Goal: Task Accomplishment & Management: Manage account settings

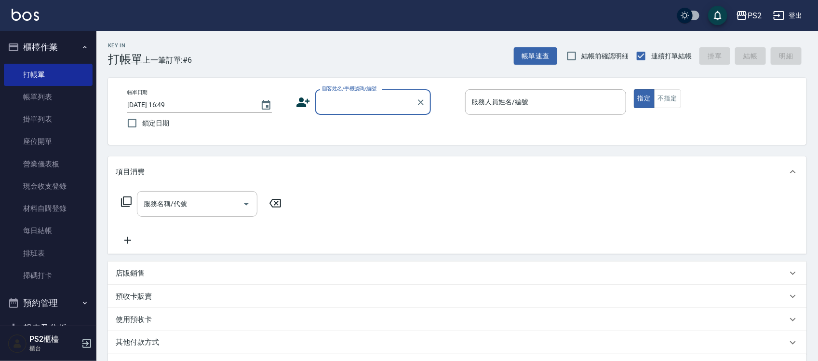
click at [391, 99] on input "顧客姓名/手機號碼/編號" at bounding box center [366, 102] width 93 height 17
type input "[PERSON_NAME]/0921266320/null"
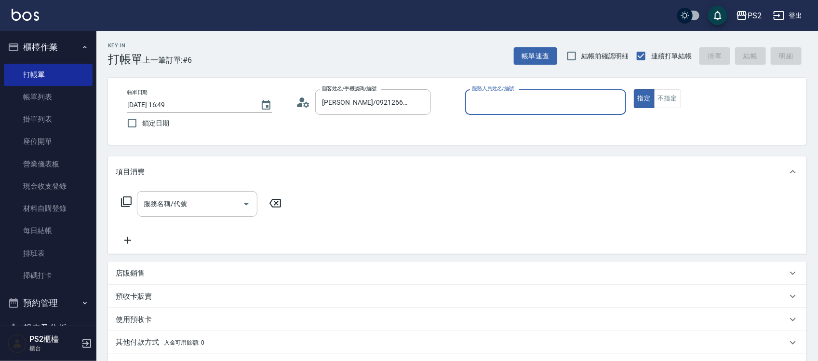
click at [298, 95] on icon at bounding box center [303, 102] width 14 height 14
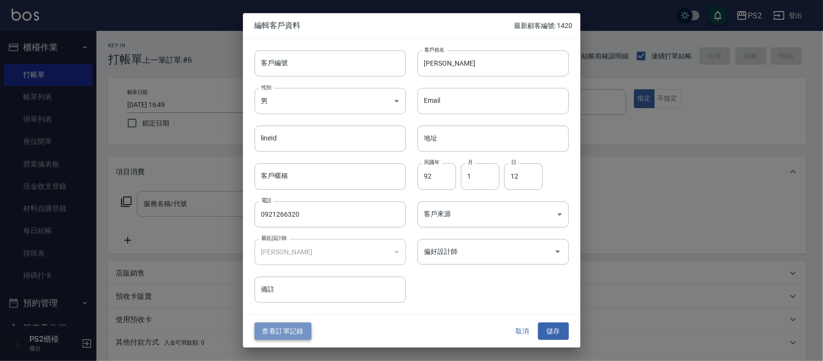
click at [285, 337] on button "查看訂單記錄" at bounding box center [283, 331] width 57 height 18
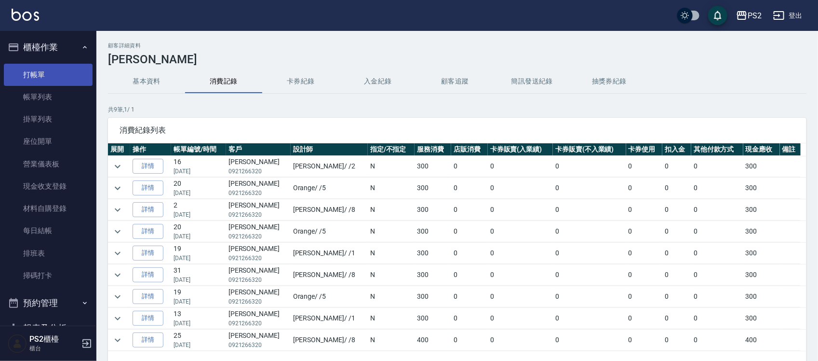
click at [40, 71] on link "打帳單" at bounding box center [48, 75] width 89 height 22
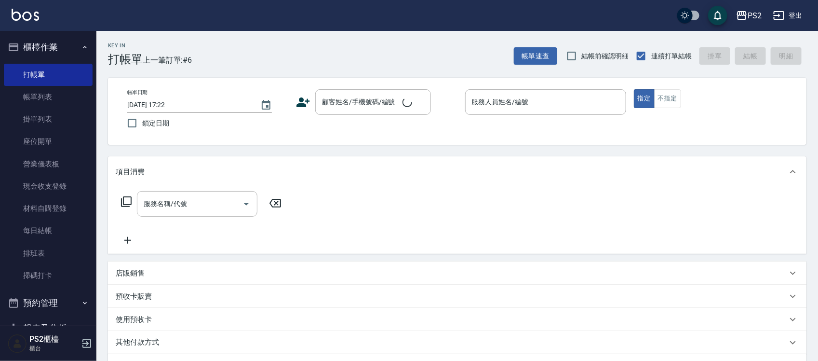
click at [237, 65] on div "Key In 打帳單 上一筆訂單:#6 帳單速查 結帳前確認明細 連續打單結帳 掛單 結帳 明細" at bounding box center [451, 48] width 710 height 35
click at [364, 98] on input "顧客姓名/手機號碼/編號" at bounding box center [366, 102] width 93 height 17
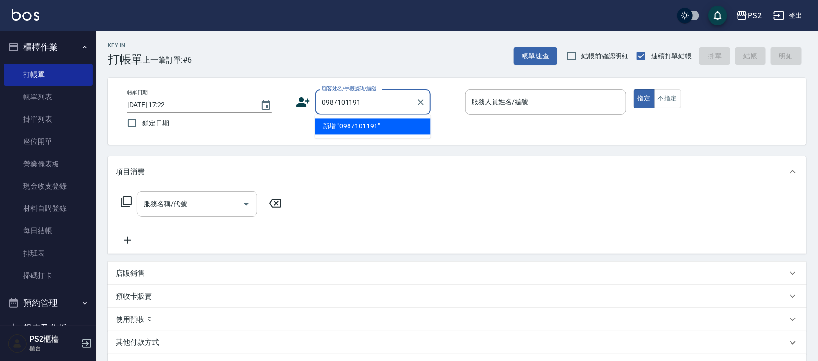
type input "0987101191"
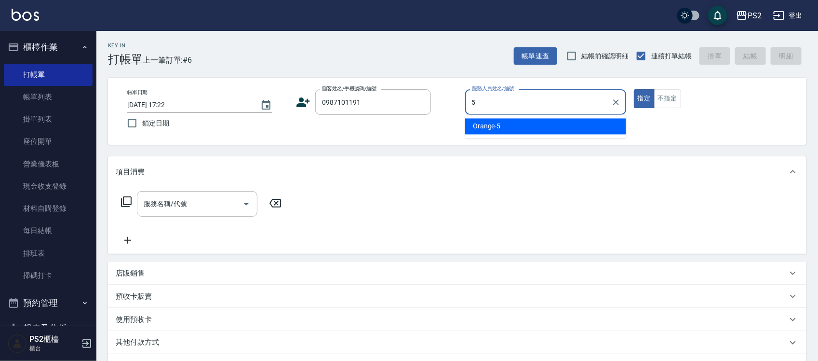
type input "Orange-5"
type button "true"
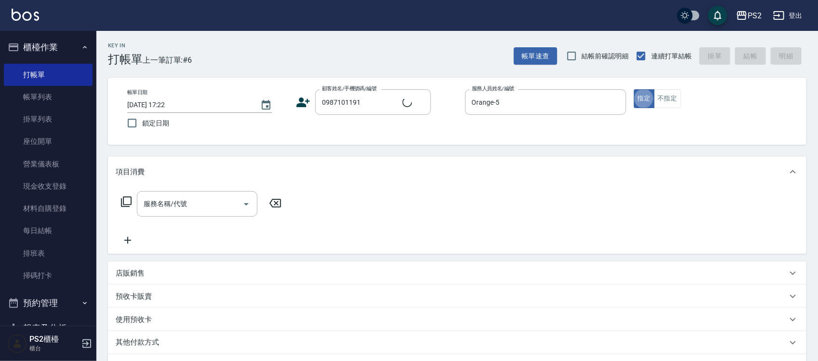
type input "[PERSON_NAME]/0987101191/"
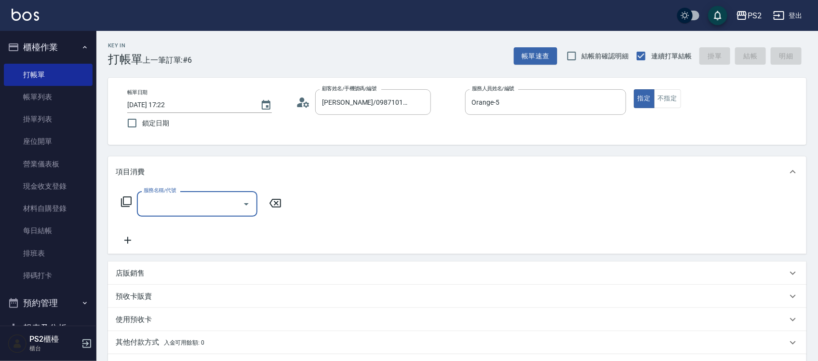
type input "4"
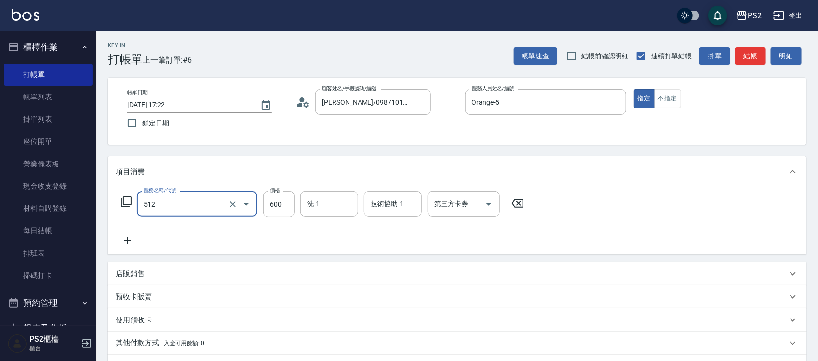
type input "洗+水解護髮600(512)"
type input "2000"
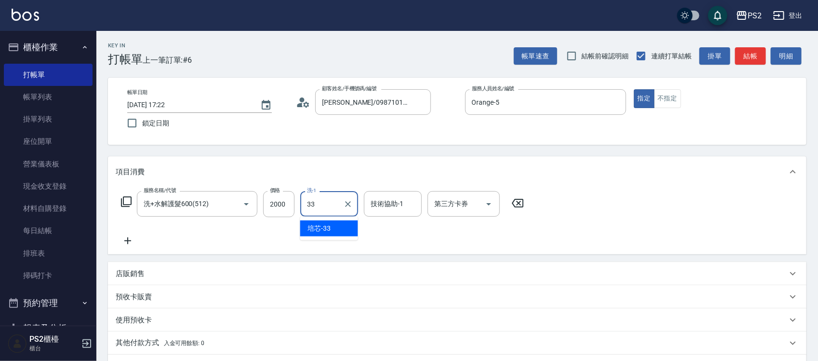
type input "培芯-33"
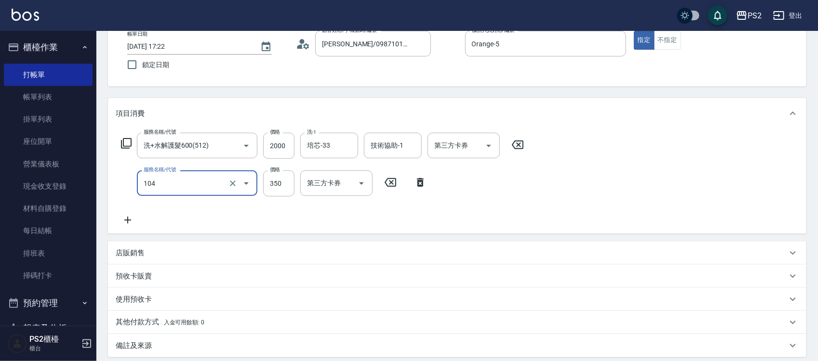
scroll to position [162, 0]
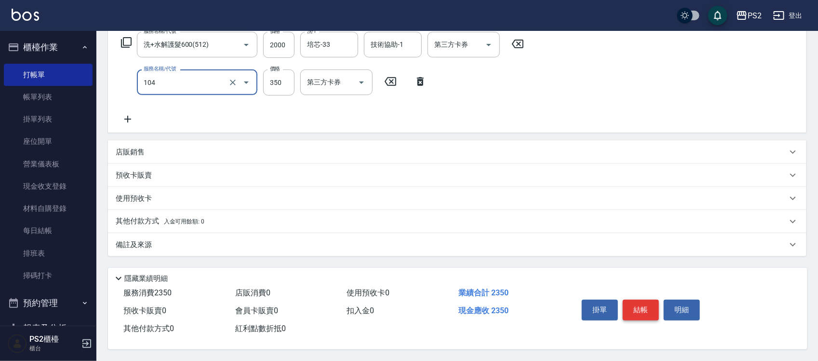
type input "B級單剪(104)"
click at [644, 305] on button "結帳" at bounding box center [641, 309] width 36 height 20
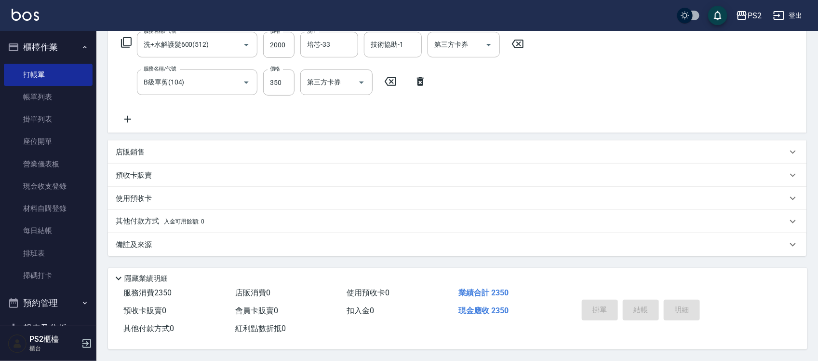
type input "2025/10/04 17:31"
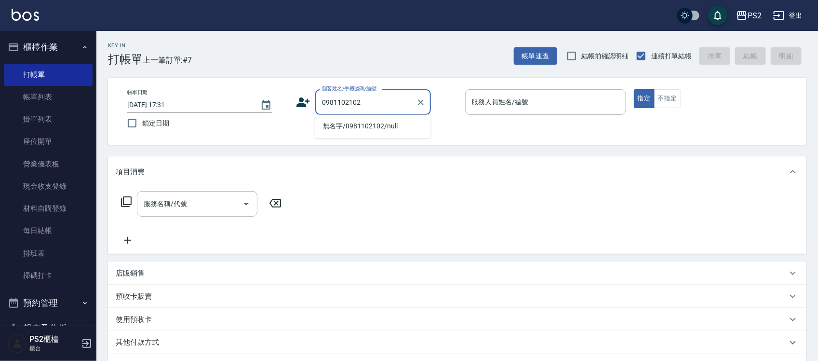
type input "無名字/0981102102/null"
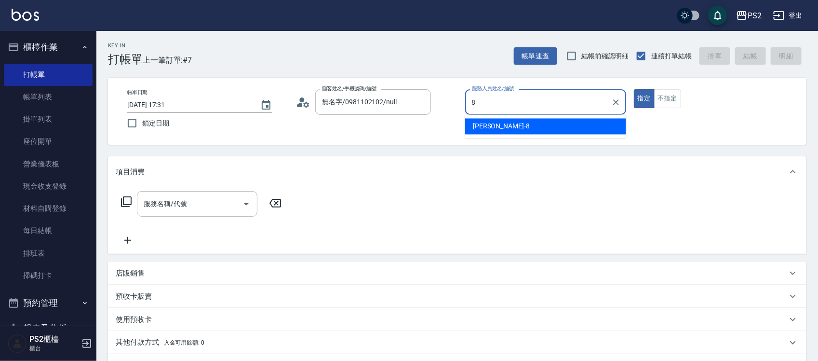
type input "Lori-8"
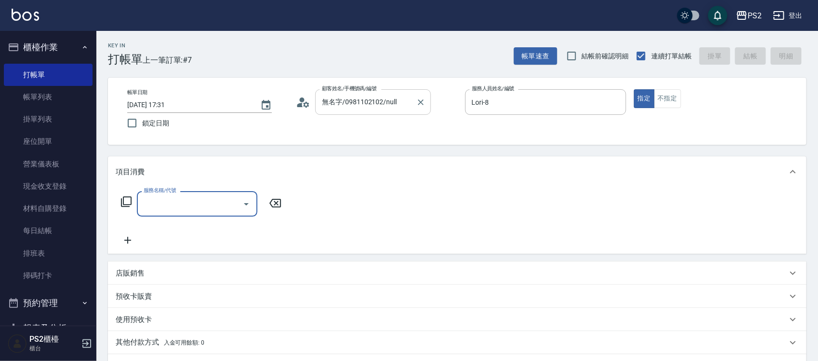
drag, startPoint x: 410, startPoint y: 119, endPoint x: 404, endPoint y: 102, distance: 18.0
click at [410, 118] on div "帳單日期 2025/10/04 17:31 鎖定日期 顧客姓名/手機號碼/編號 無名字/0981102102/null 顧客姓名/手機號碼/編號 服務人員姓名…" at bounding box center [457, 111] width 675 height 44
click at [403, 100] on input "無名字/0981102102/null" at bounding box center [366, 102] width 93 height 17
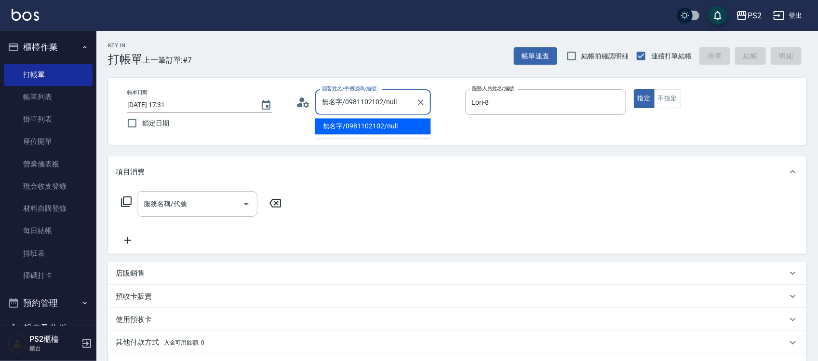
click at [403, 100] on input "無名字/0981102102/null" at bounding box center [366, 102] width 93 height 17
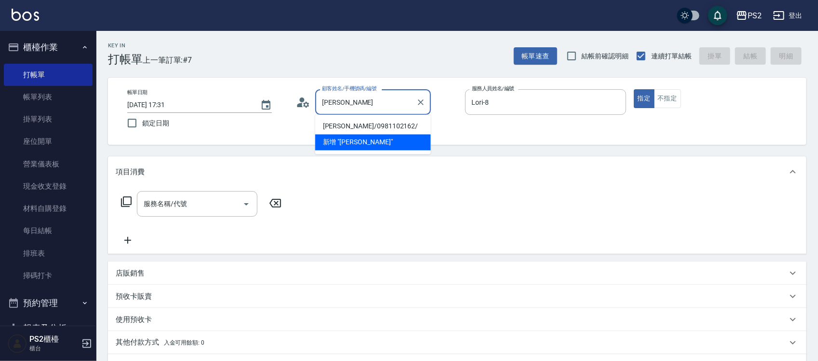
click at [388, 125] on li "[PERSON_NAME]/0981102162/" at bounding box center [373, 127] width 116 height 16
type input "[PERSON_NAME]/0981102162/"
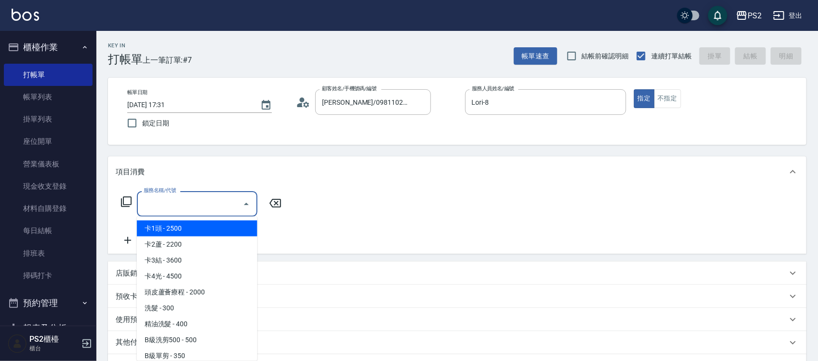
click at [155, 209] on input "服務名稱/代號" at bounding box center [189, 203] width 97 height 17
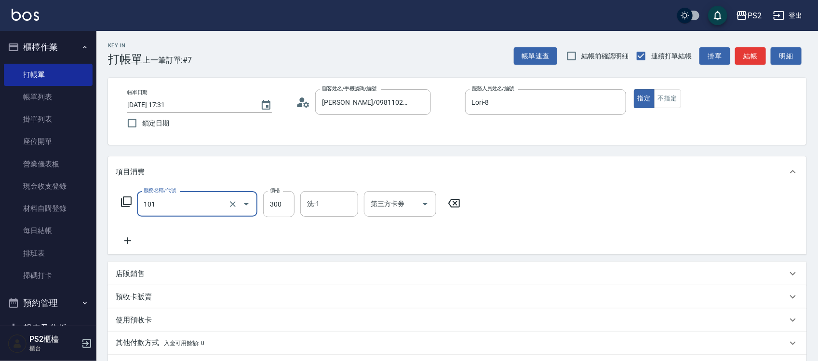
type input "洗髮(101)"
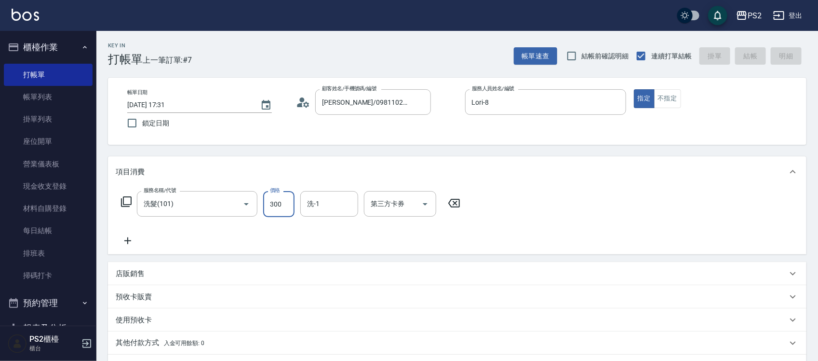
type input "2025/10/04 17:32"
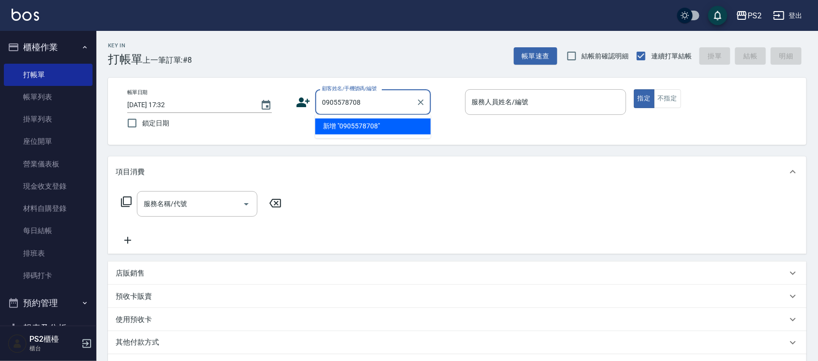
type input "0905578708"
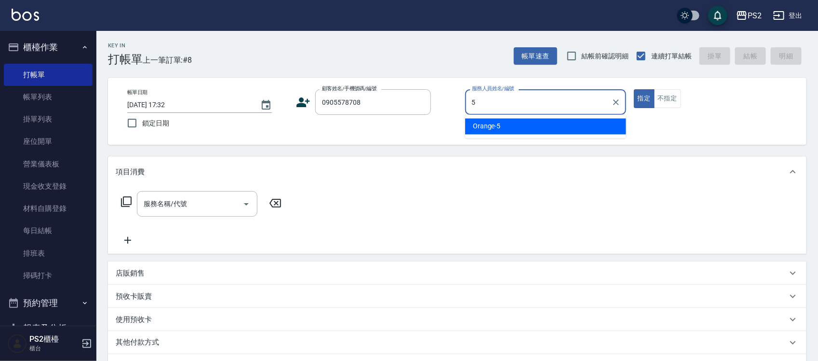
type input "Orange-5"
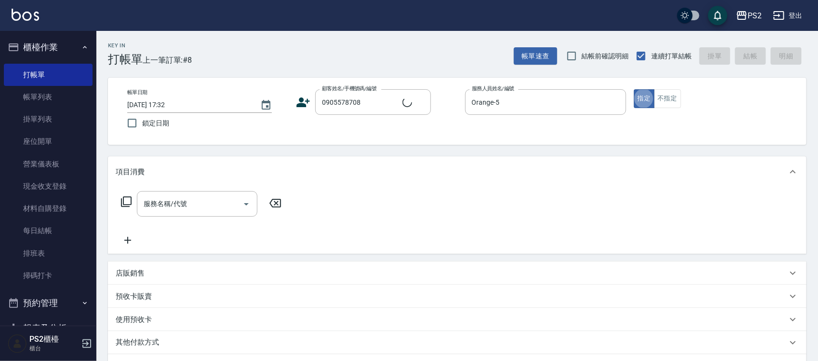
type input "[PERSON_NAME]/0905578708/"
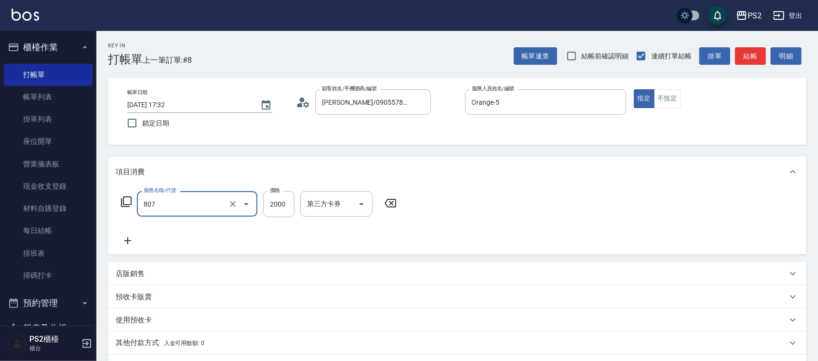
type input "SH熱朔單燙2000(807)"
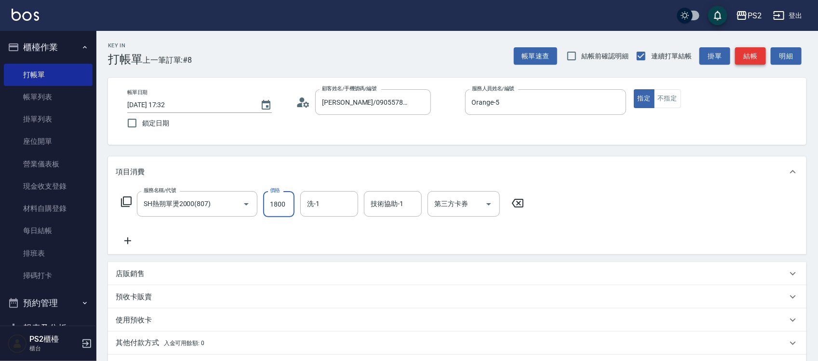
type input "1800"
click at [744, 49] on button "結帳" at bounding box center [750, 56] width 31 height 18
type input "[DATE] 17:33"
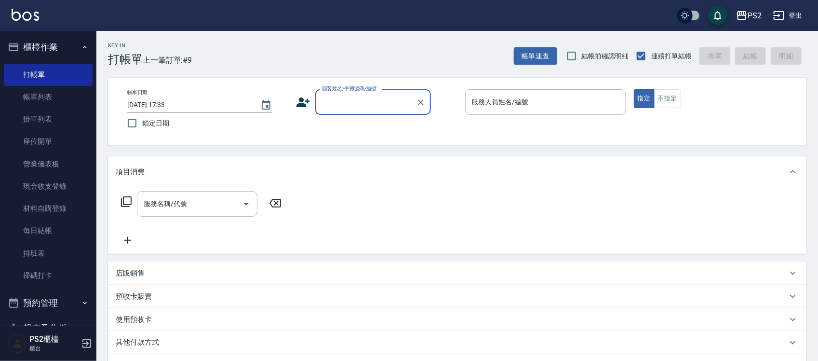
click at [154, 272] on div "店販銷售" at bounding box center [452, 273] width 672 height 10
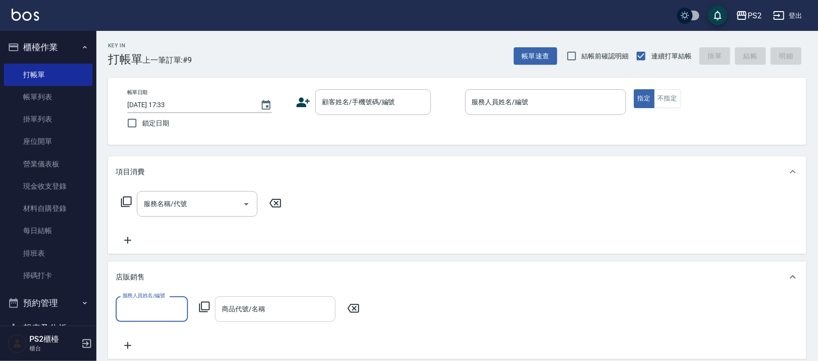
click at [247, 309] on div "商品代號/名稱 商品代號/名稱" at bounding box center [275, 309] width 121 height 26
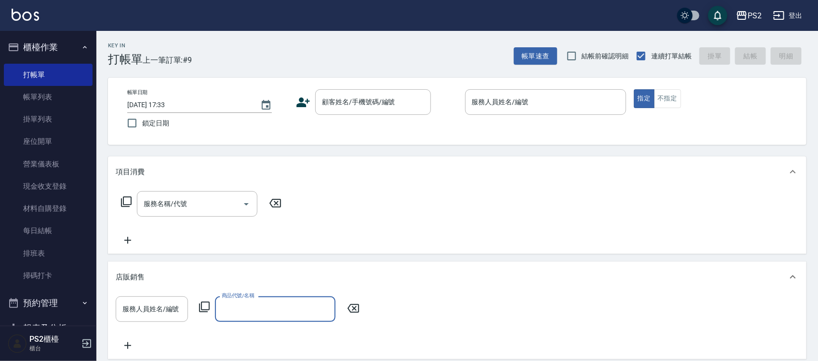
click at [247, 310] on input "商品代號/名稱" at bounding box center [275, 308] width 112 height 17
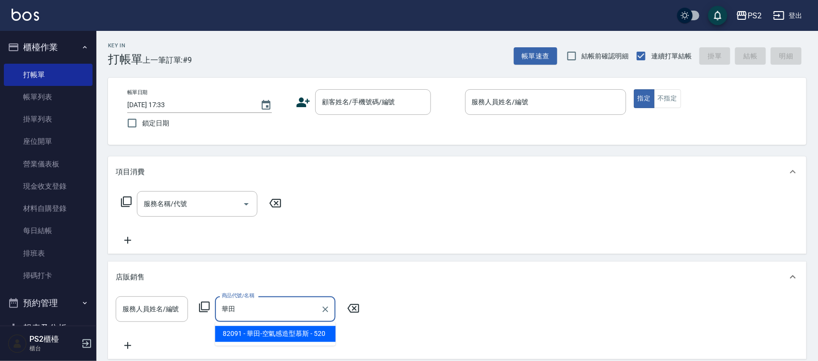
type input "華"
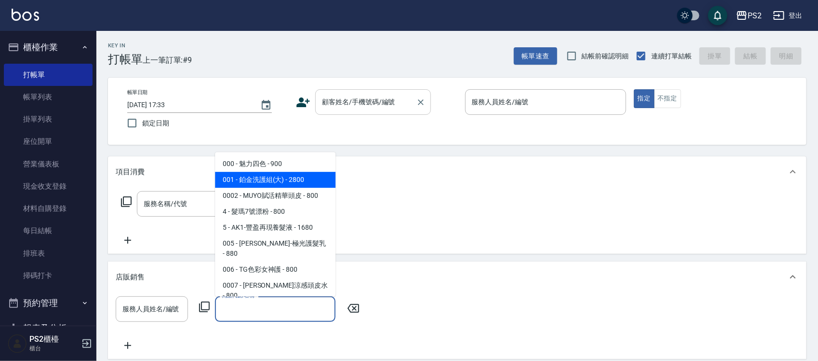
click at [357, 112] on div "顧客姓名/手機號碼/編號" at bounding box center [373, 102] width 116 height 26
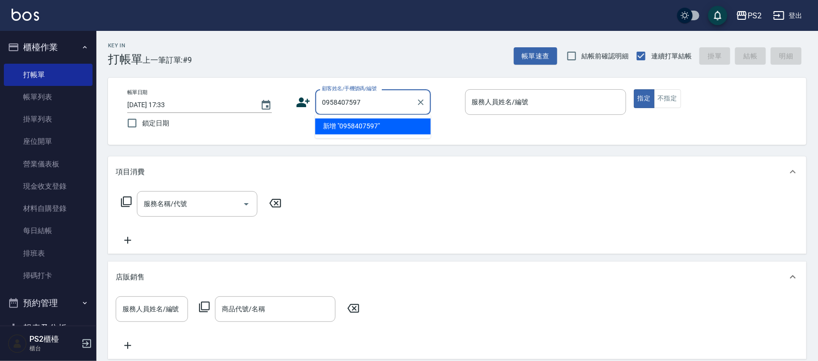
type input "0958407597"
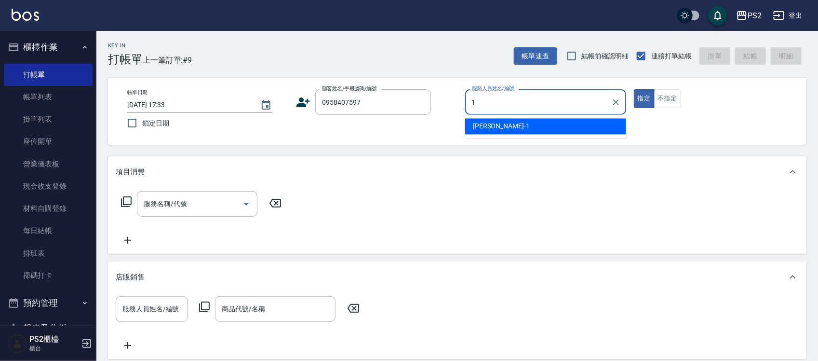
type input "Polly-1"
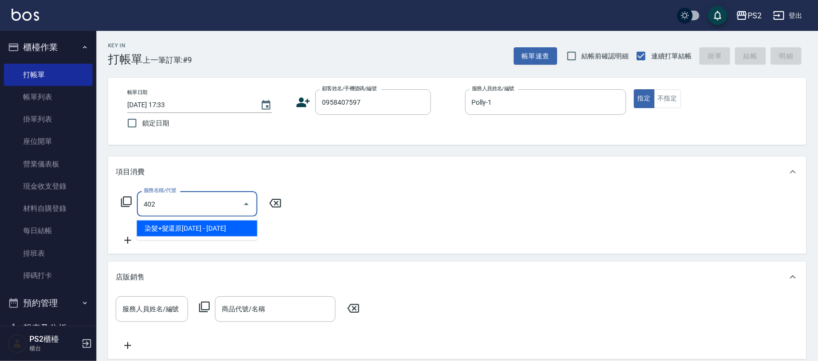
type input "染髮+髮還原1500(402)"
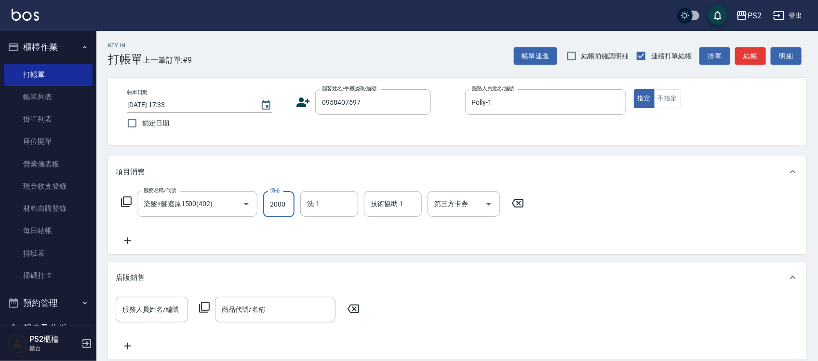
type input "2000"
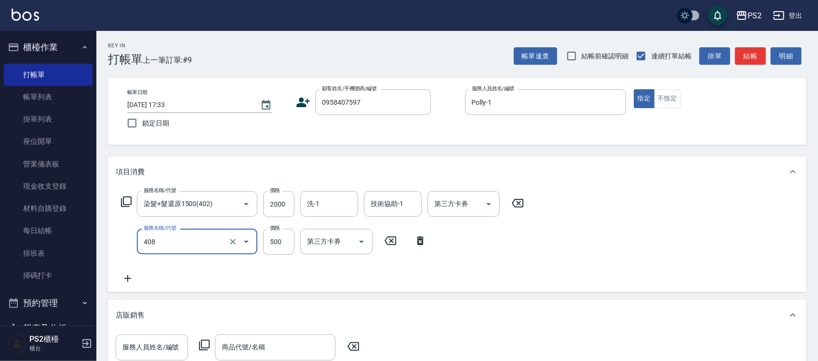
type input "髮長肩下500(408)"
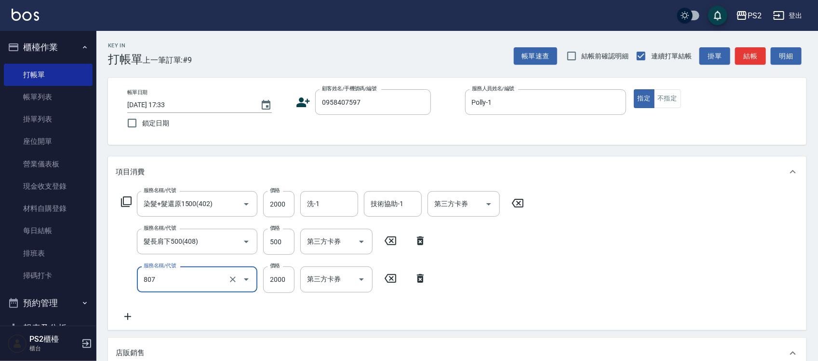
type input "SH熱朔單燙2000(807)"
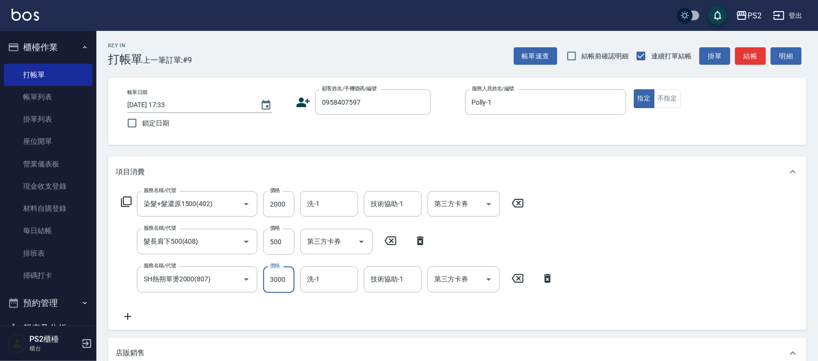
type input "3000"
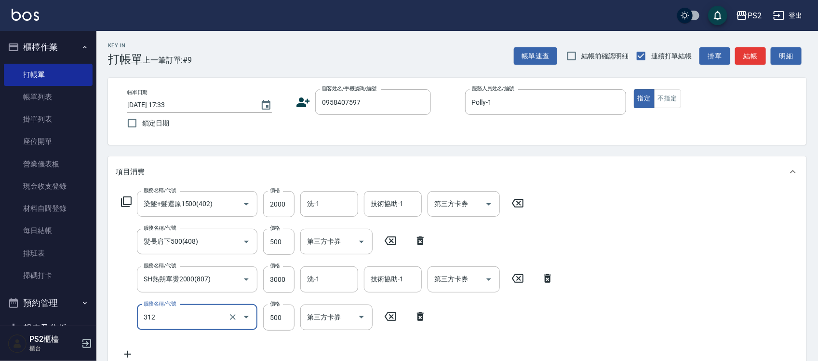
type input "溫碩髮長(312)"
click at [345, 202] on input "洗-1" at bounding box center [329, 203] width 49 height 17
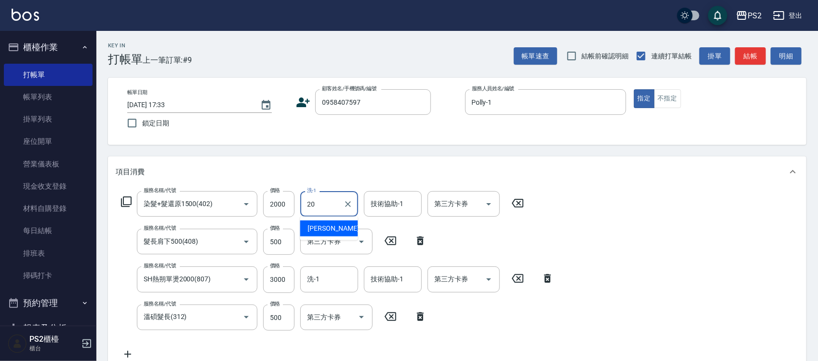
type input "[PERSON_NAME]-20"
click at [343, 275] on input "洗-1" at bounding box center [329, 278] width 49 height 17
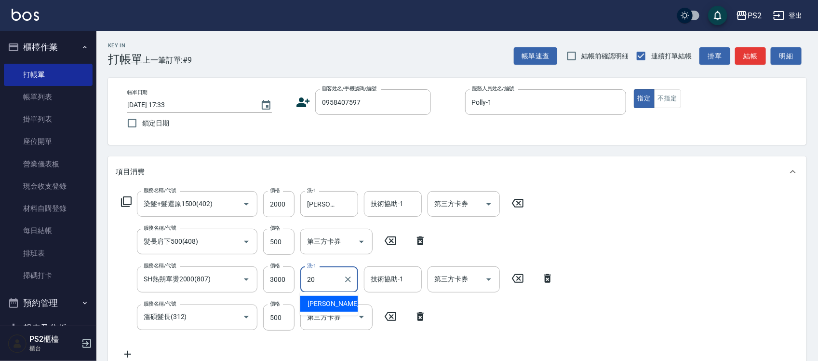
type input "[PERSON_NAME]-20"
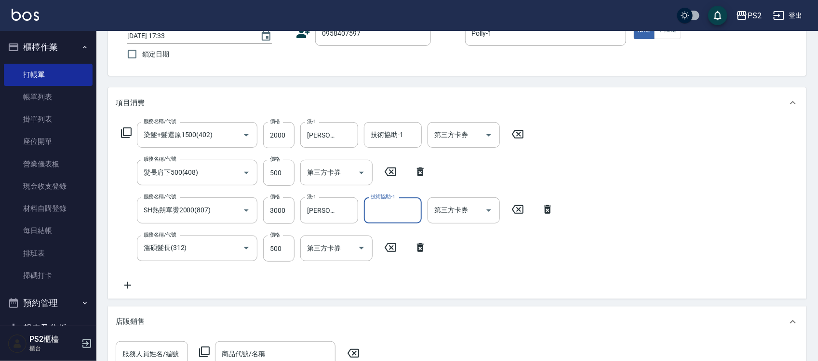
scroll to position [320, 0]
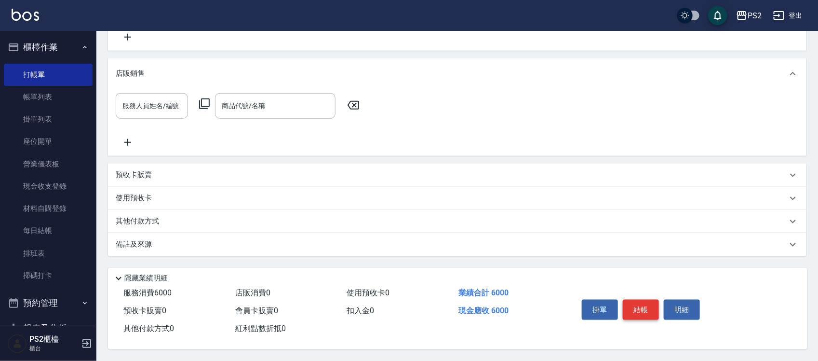
click at [646, 307] on button "結帳" at bounding box center [641, 309] width 36 height 20
type input "[DATE] 18:25"
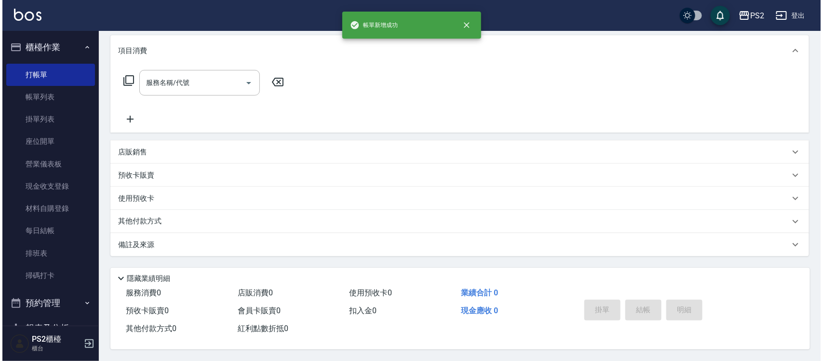
scroll to position [0, 0]
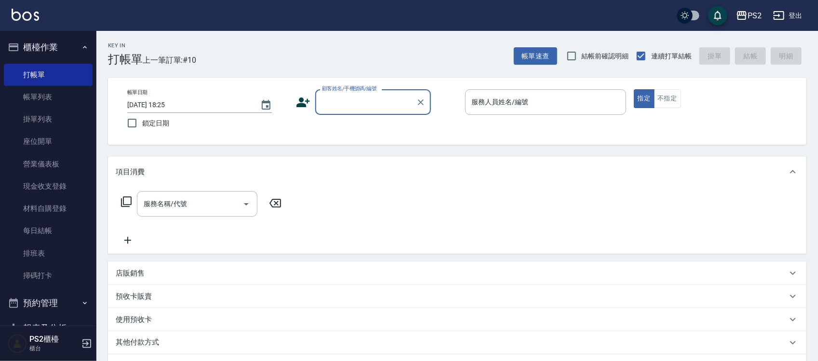
type input "0"
type input "0955188985"
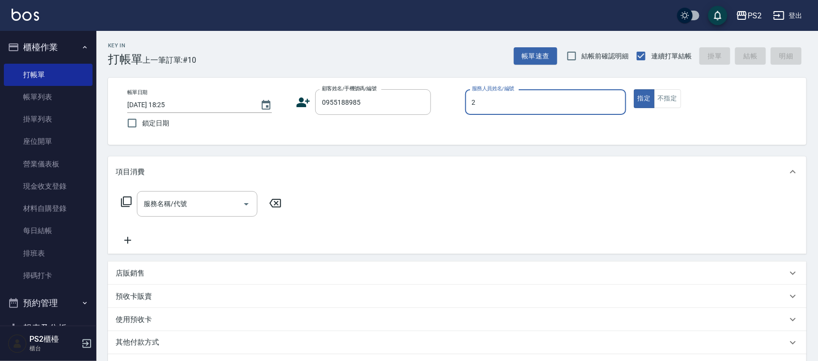
type input "[PERSON_NAME]-2"
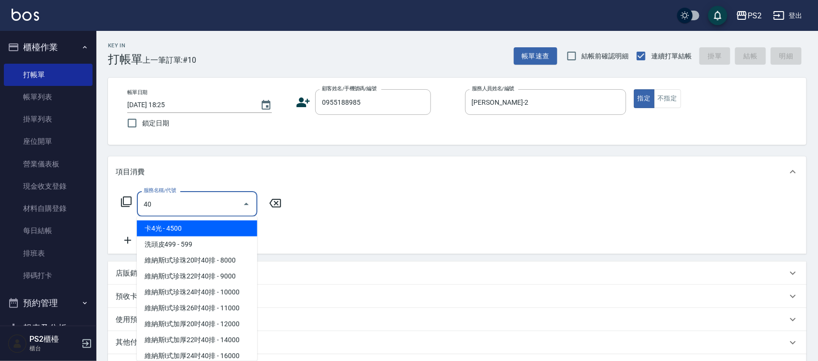
type input "402"
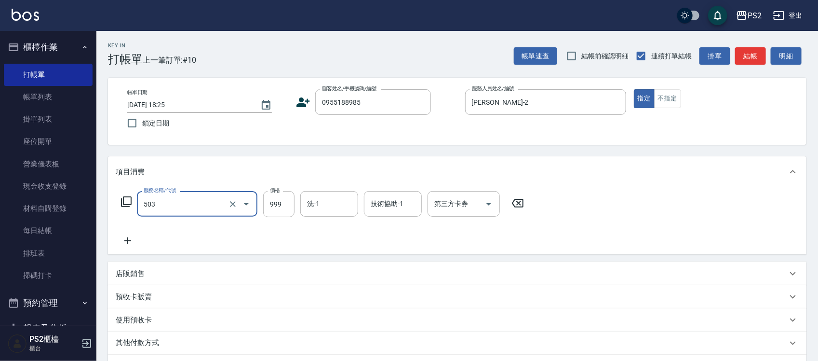
type input "廣告染髮(503)"
type input "1299"
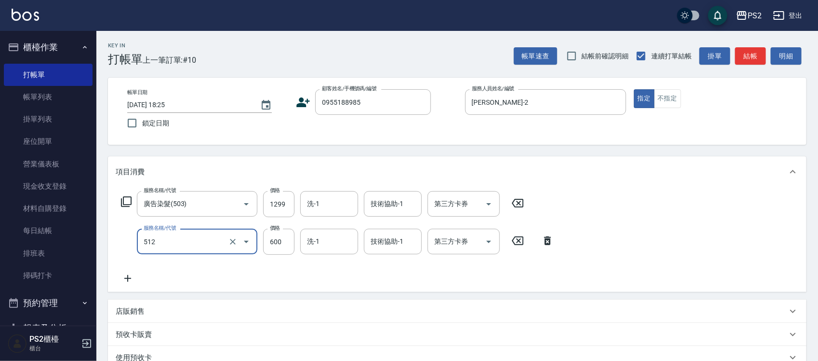
type input "洗+水解護髮600(512)"
type input "2000"
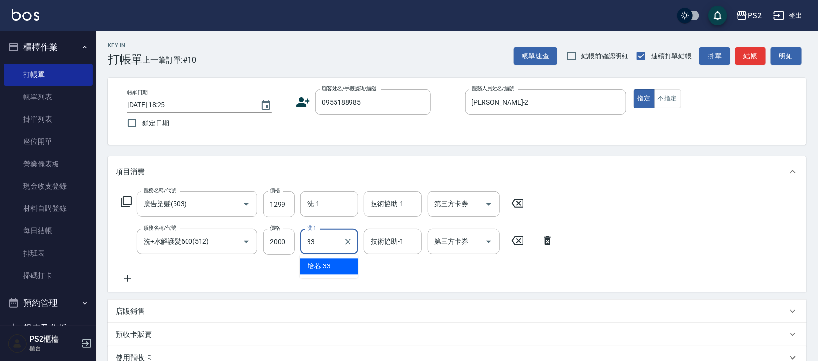
type input "培芯-33"
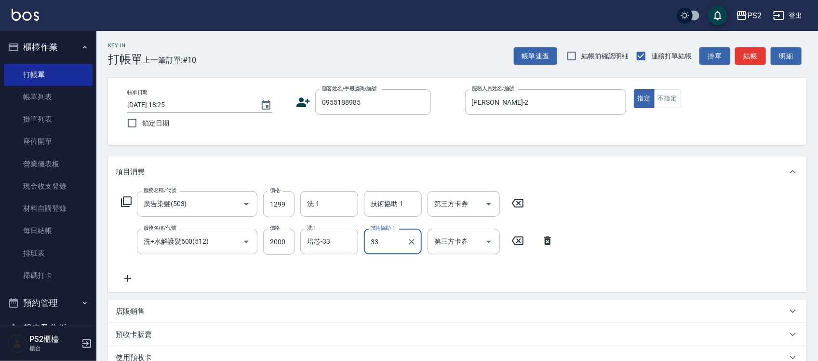
type input "培芯-33"
click at [304, 93] on div "顧客姓名/手機號碼/編號 0955188985 顧客姓名/手機號碼/編號" at bounding box center [376, 102] width 161 height 26
click at [302, 101] on icon at bounding box center [303, 102] width 13 height 10
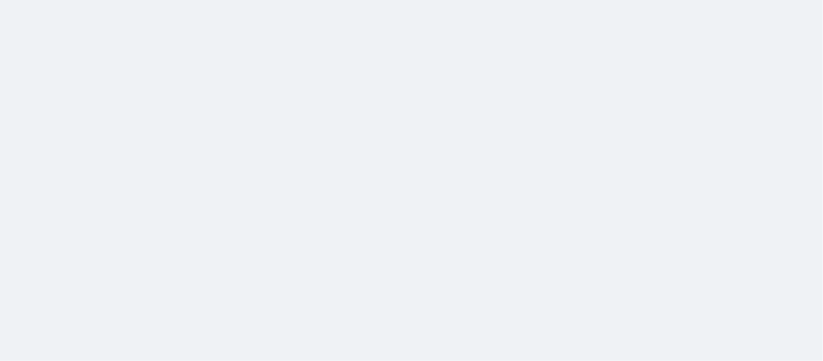
drag, startPoint x: 467, startPoint y: 67, endPoint x: 391, endPoint y: 52, distance: 76.9
click at [467, 0] on html at bounding box center [411, 0] width 823 height 0
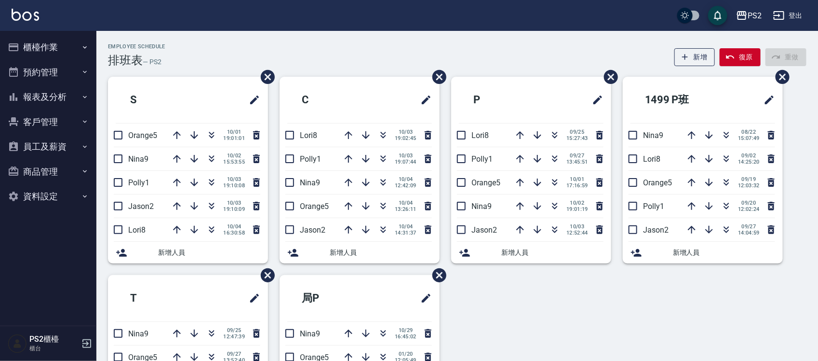
click at [329, 46] on div "Employee Schedule 排班表 — PS2 新增 復原 重做" at bounding box center [457, 55] width 699 height 24
click at [384, 133] on icon "button" at bounding box center [383, 133] width 5 height 3
click at [746, 54] on button "復原" at bounding box center [740, 57] width 41 height 18
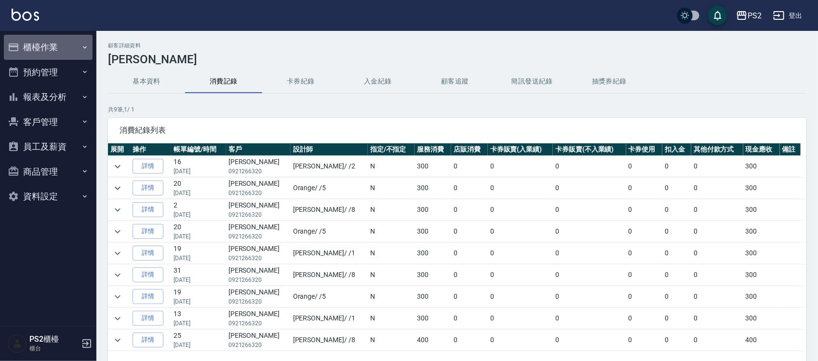
click at [38, 52] on button "櫃檯作業" at bounding box center [48, 47] width 89 height 25
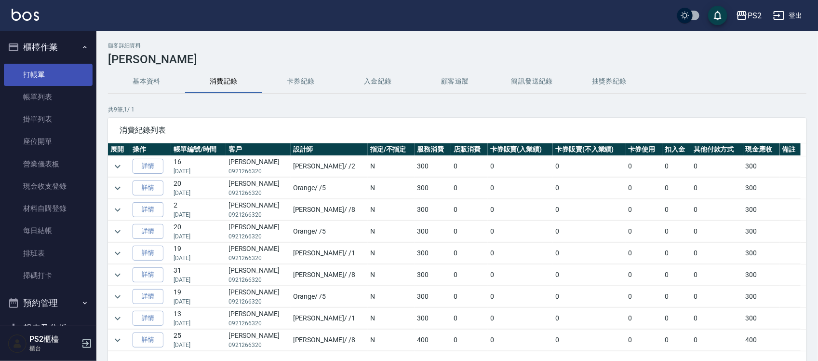
click at [39, 76] on link "打帳單" at bounding box center [48, 75] width 89 height 22
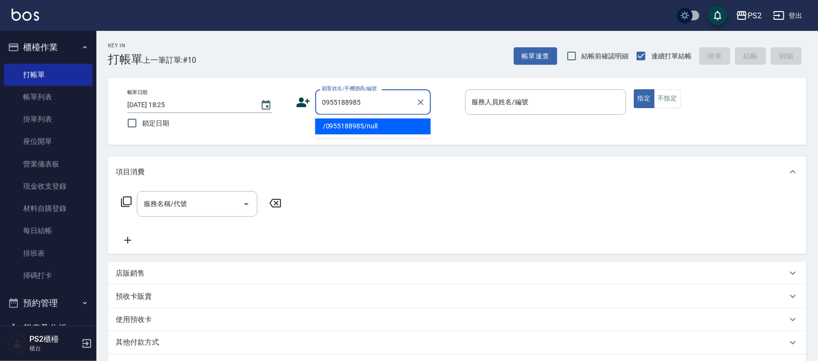
type input "/0955188985/null"
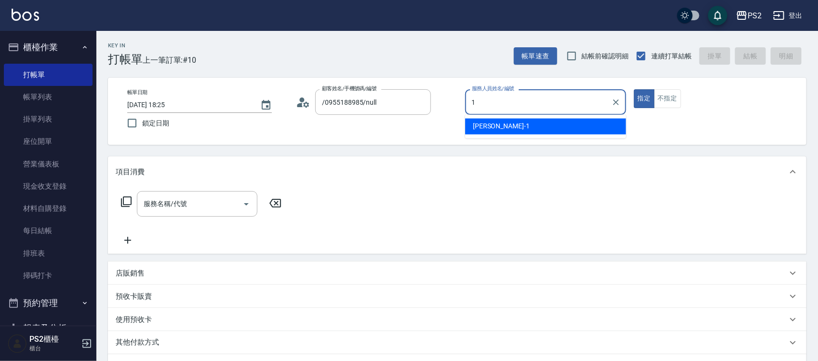
type input "Polly-1"
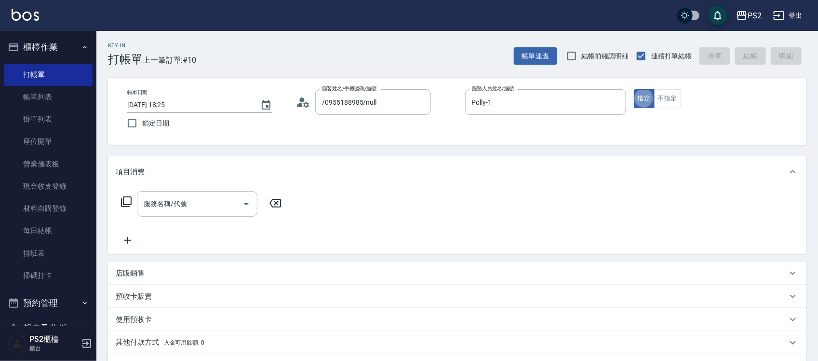
type button "true"
click at [300, 102] on icon at bounding box center [303, 102] width 14 height 14
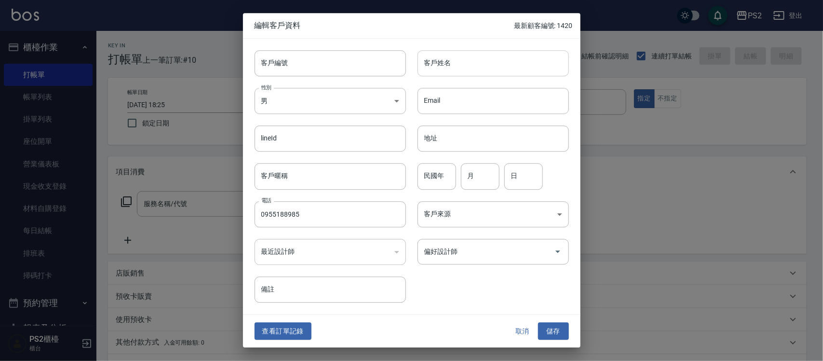
click at [447, 58] on input "客戶姓名" at bounding box center [493, 63] width 151 height 26
type input "[PERSON_NAME]"
type input "65"
type input "4"
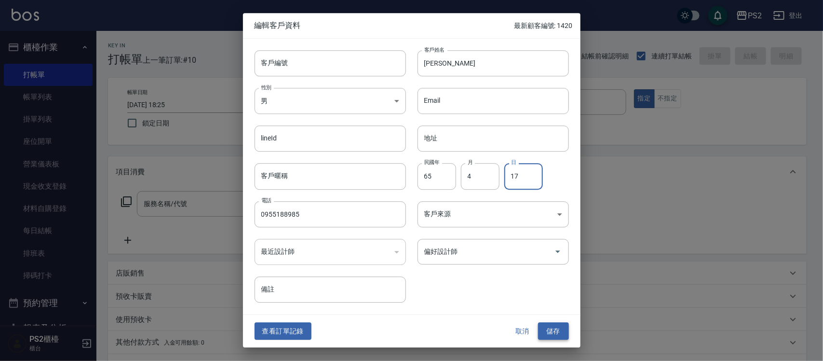
type input "17"
click at [543, 322] on button "儲存" at bounding box center [553, 331] width 31 height 18
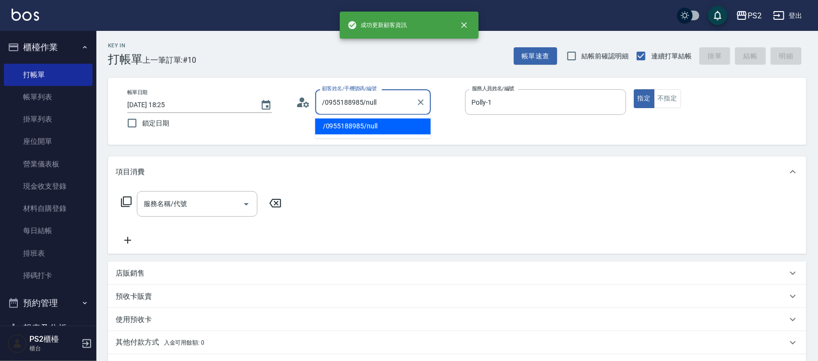
drag, startPoint x: 401, startPoint y: 109, endPoint x: 358, endPoint y: 109, distance: 42.4
click at [358, 109] on input "/0955188985/null" at bounding box center [366, 102] width 93 height 17
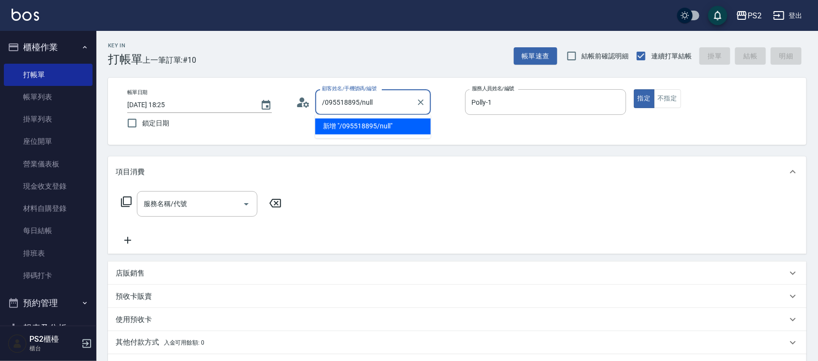
click at [324, 97] on input "/095518895/null" at bounding box center [366, 102] width 93 height 17
drag, startPoint x: 342, startPoint y: 100, endPoint x: 285, endPoint y: 103, distance: 57.4
click at [285, 103] on div "帳單日期 [DATE] 18:25 鎖定日期 顧客姓名/手機號碼/編號 /null 顧客姓名/手機號碼/編號 服務人員姓名/編號 [PERSON_NAME]-…" at bounding box center [457, 111] width 675 height 44
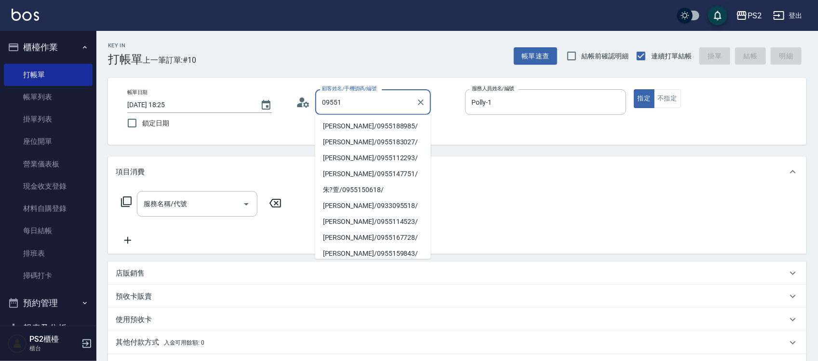
click at [348, 125] on li "[PERSON_NAME]/0955188985/" at bounding box center [373, 127] width 116 height 16
type input "[PERSON_NAME]/0955188985/"
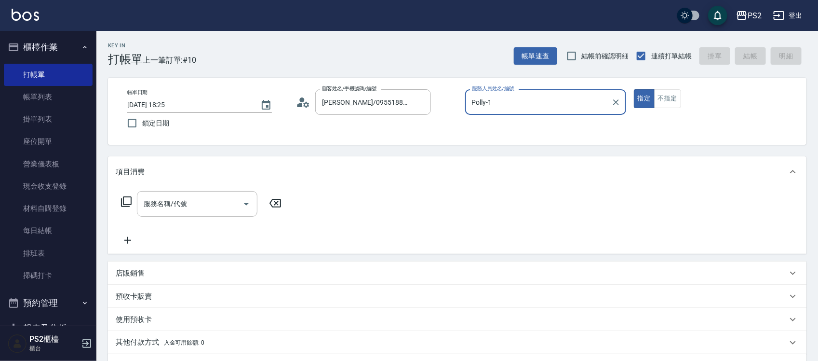
click at [491, 95] on input "Polly-1" at bounding box center [539, 102] width 138 height 17
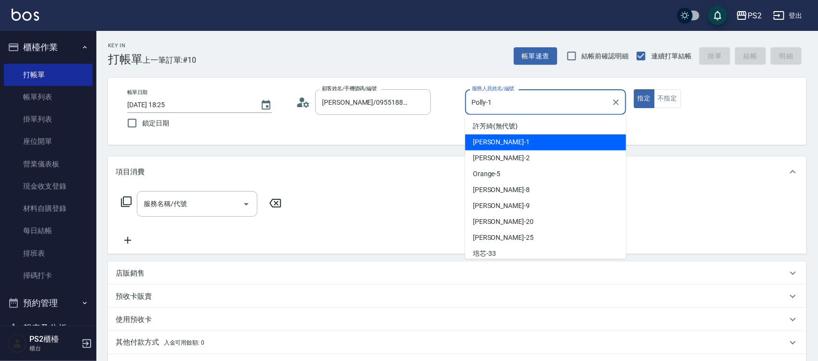
click at [491, 95] on input "Polly-1" at bounding box center [539, 102] width 138 height 17
type input "[PERSON_NAME]-2"
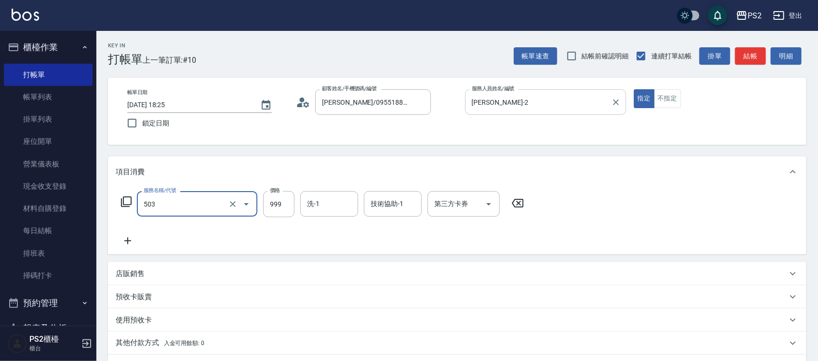
type input "廣告染髮(503)"
type input "1299"
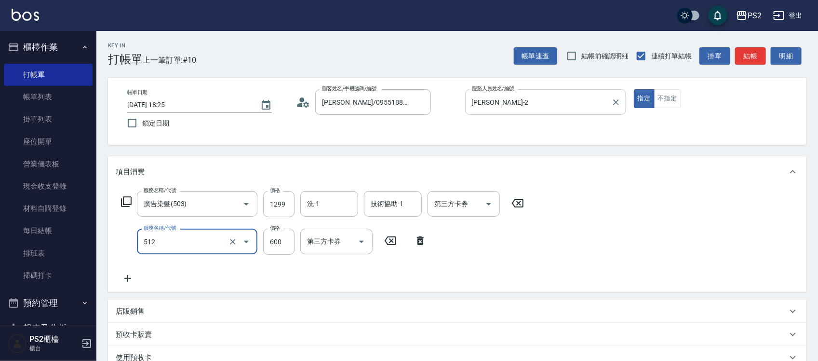
type input "洗+水解護髮600(512)"
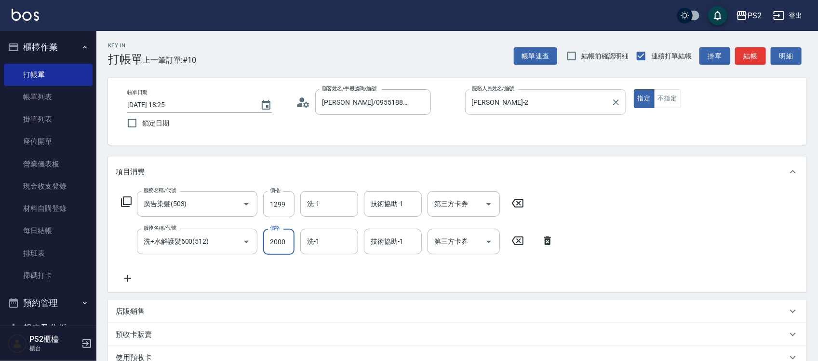
type input "2000"
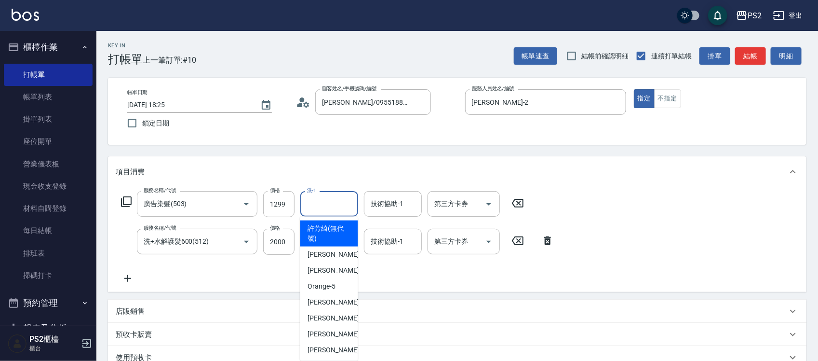
click at [316, 203] on input "洗-1" at bounding box center [329, 203] width 49 height 17
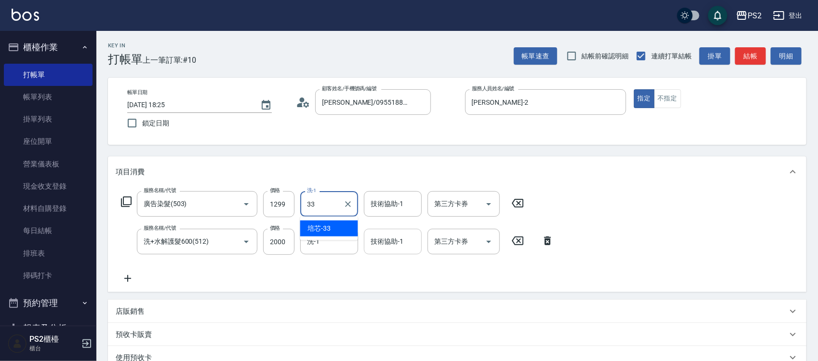
type input "3"
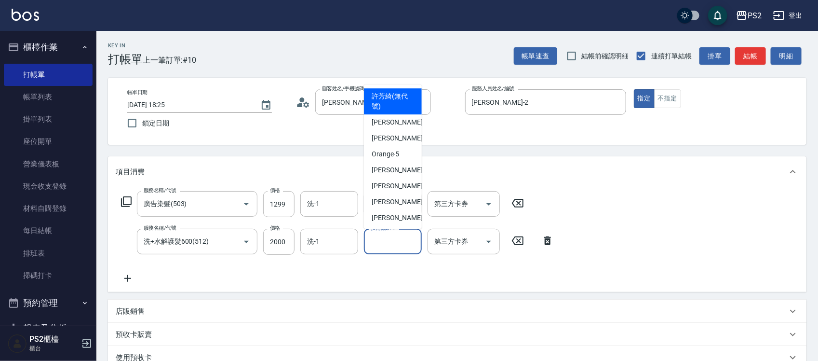
click at [394, 237] on input "技術協助-1" at bounding box center [392, 241] width 49 height 17
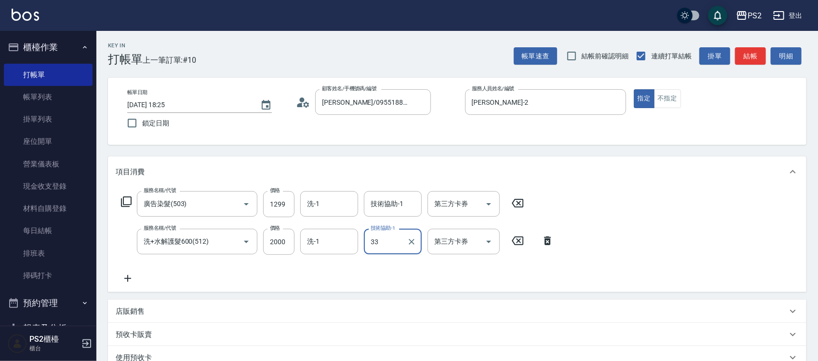
type input "培芯-33"
click at [416, 240] on icon "Clear" at bounding box center [412, 242] width 10 height 10
click at [302, 236] on div "洗-1" at bounding box center [329, 242] width 58 height 26
type input "培芯-33"
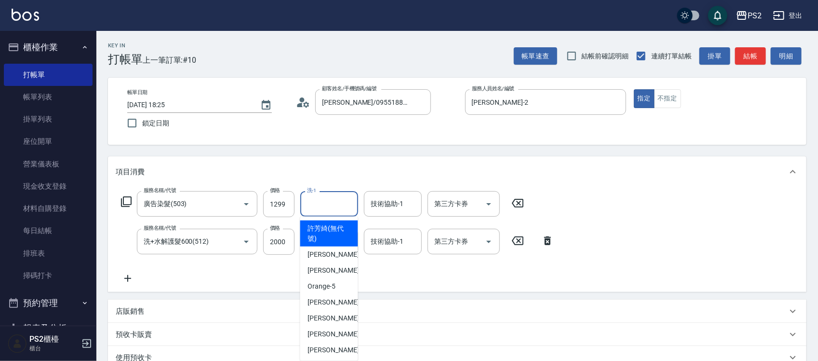
click at [329, 209] on input "洗-1" at bounding box center [329, 203] width 49 height 17
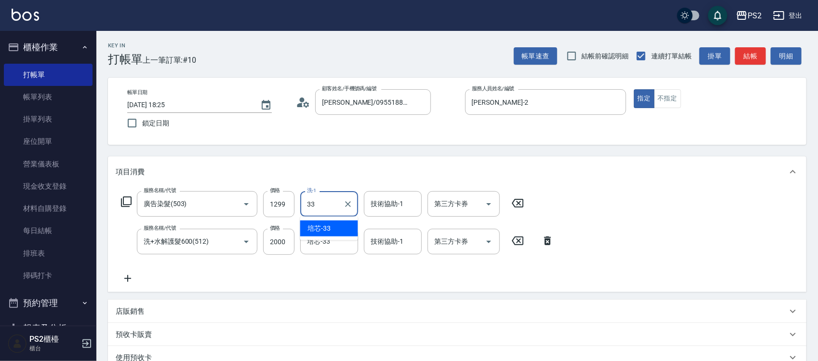
type input "培芯-33"
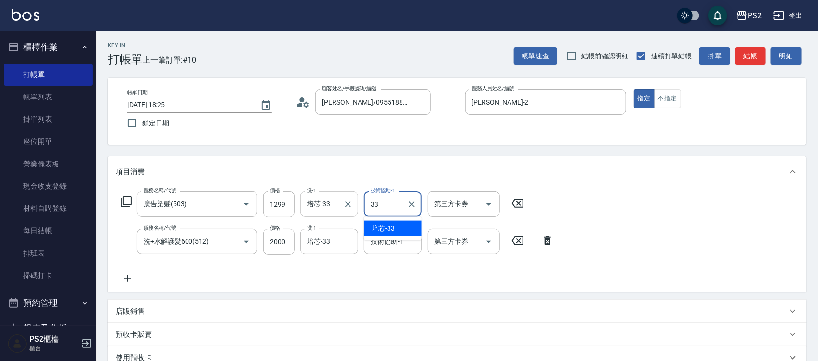
type input "培芯-33"
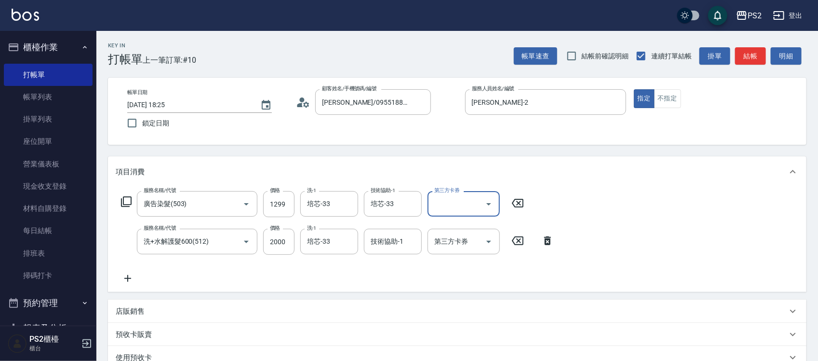
click at [756, 52] on button "結帳" at bounding box center [750, 56] width 31 height 18
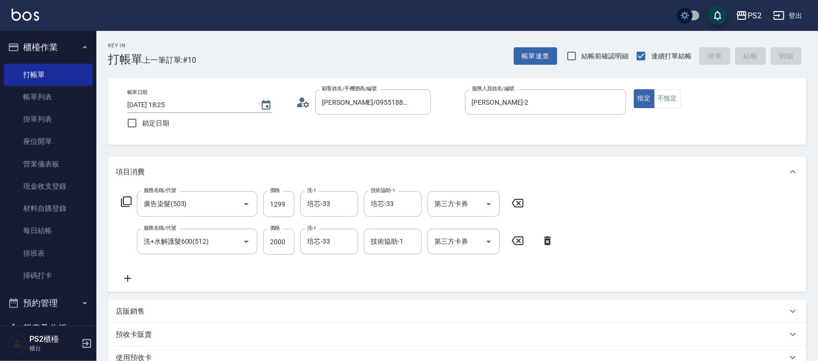
type input "[DATE] 18:26"
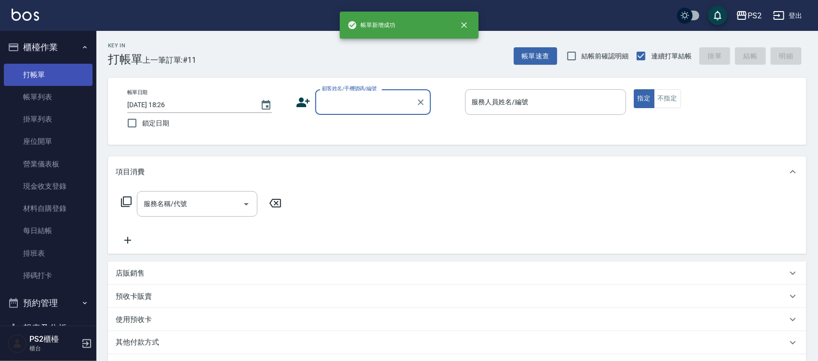
click at [32, 83] on link "打帳單" at bounding box center [48, 75] width 89 height 22
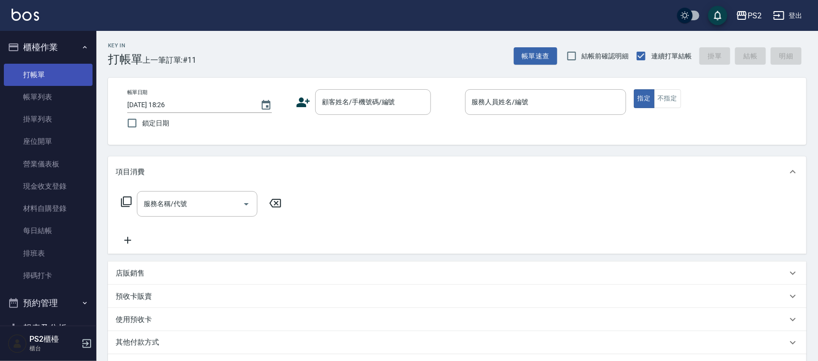
click at [32, 83] on link "打帳單" at bounding box center [48, 75] width 89 height 22
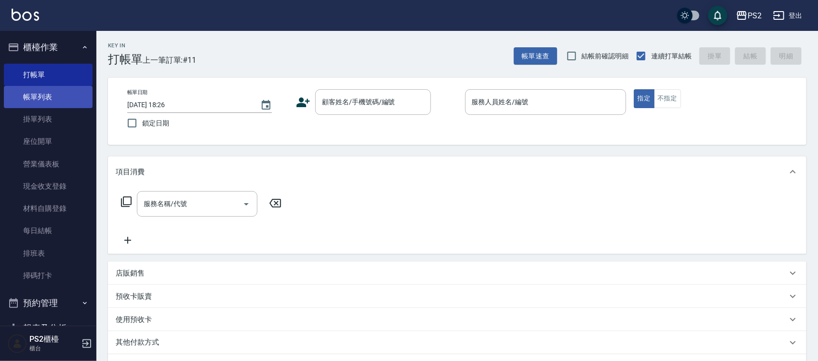
click at [30, 99] on link "帳單列表" at bounding box center [48, 97] width 89 height 22
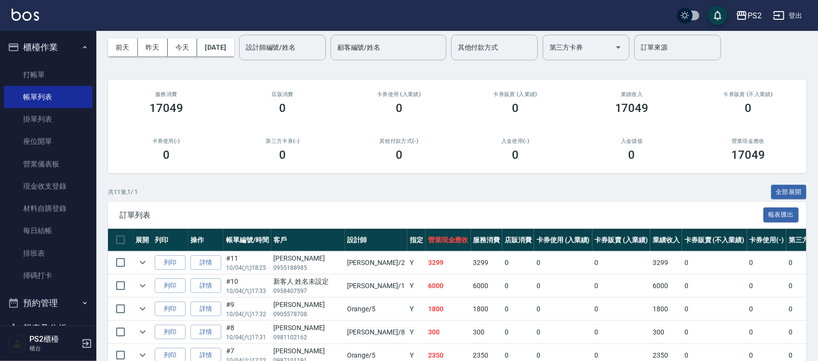
scroll to position [60, 0]
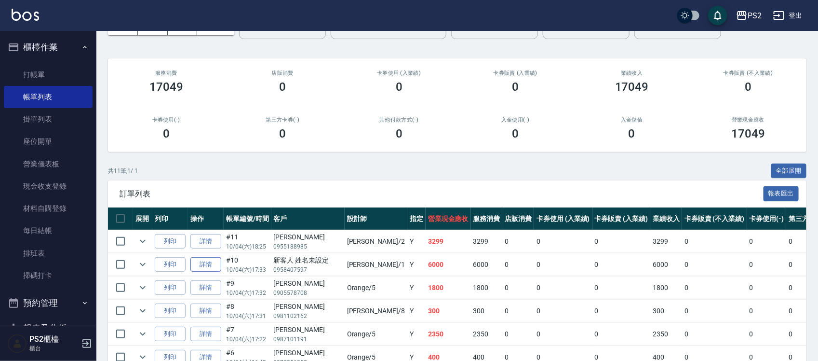
click at [213, 264] on link "詳情" at bounding box center [205, 264] width 31 height 15
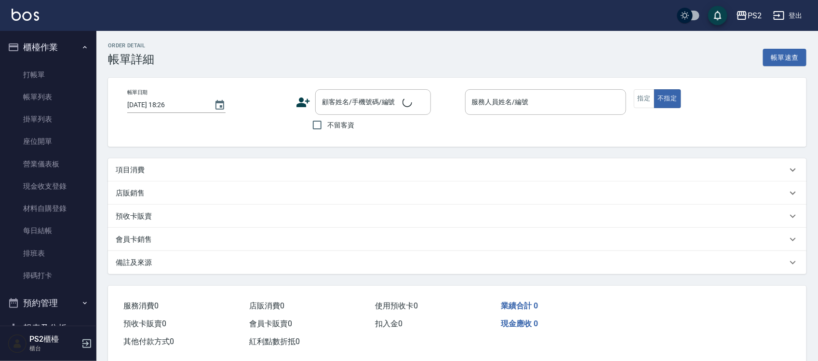
type input "[DATE] 17:33"
type input "Polly-1"
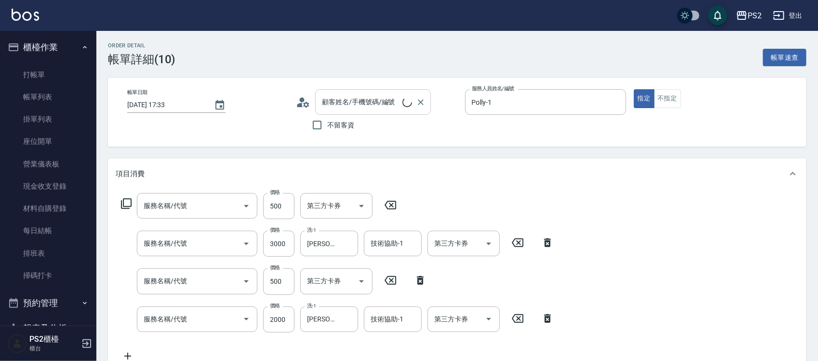
type input "新客人 姓名未設定/0958407597/null"
type input "溫碩髮長(312)"
type input "SH熱朔單燙2000(807)"
type input "髮長肩下500(408)"
type input "染髮+髮還原1500(402)"
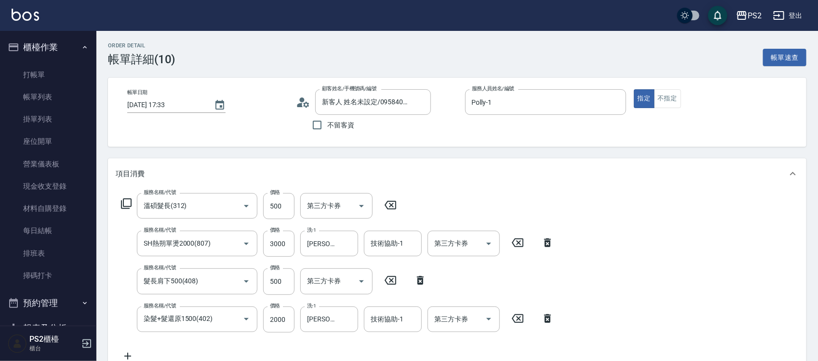
click at [311, 102] on div "顧客姓名/手機號碼/編號 新客人 姓名未設定/0958407597/null 顧客姓名/手機號碼/編號" at bounding box center [376, 102] width 161 height 26
click at [309, 102] on icon at bounding box center [303, 102] width 14 height 14
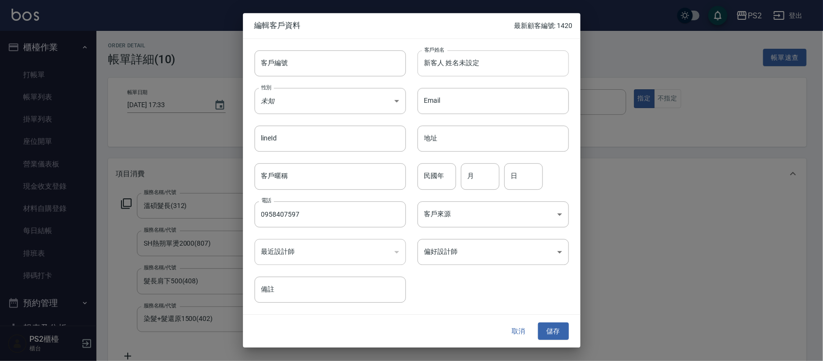
click at [497, 63] on input "新客人 姓名未設定" at bounding box center [493, 63] width 151 height 26
click at [498, 63] on input "新客人 姓名未設定" at bounding box center [493, 63] width 151 height 26
type input "[PERSON_NAME]"
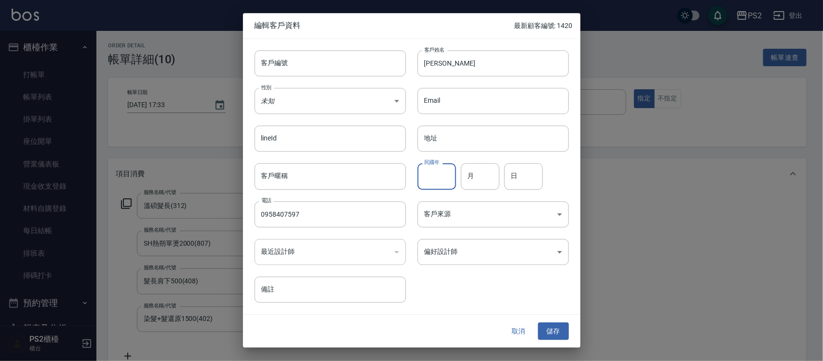
click at [451, 168] on input "民國年" at bounding box center [437, 176] width 39 height 26
type input "87"
type input "2"
type input "9"
click at [565, 333] on button "儲存" at bounding box center [553, 331] width 31 height 18
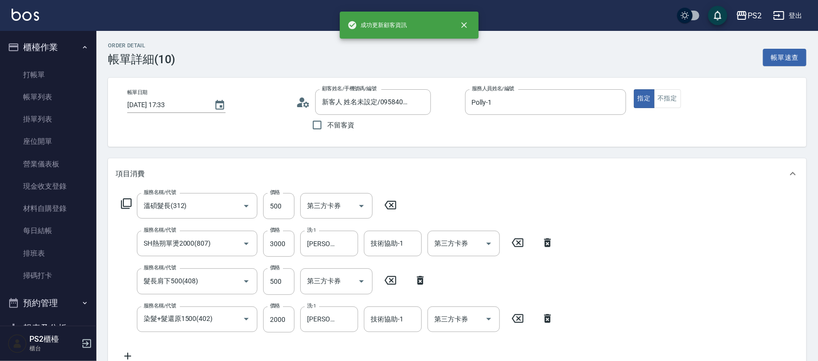
type input "[PERSON_NAME]/0958407597/"
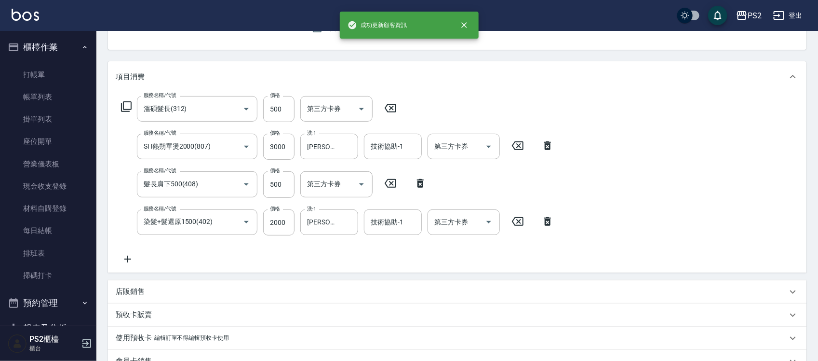
scroll to position [258, 0]
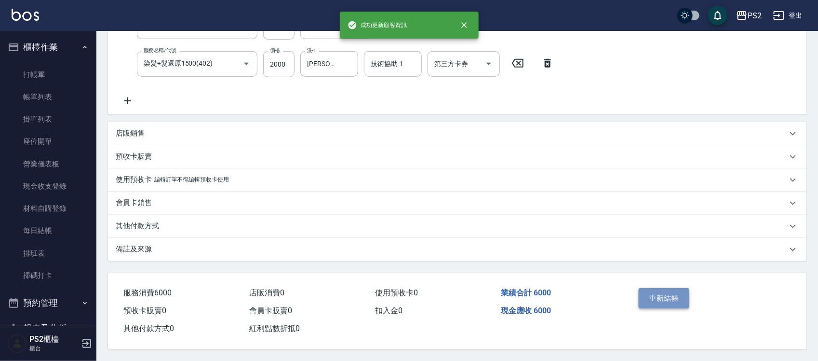
click at [675, 296] on button "重新結帳" at bounding box center [664, 298] width 51 height 20
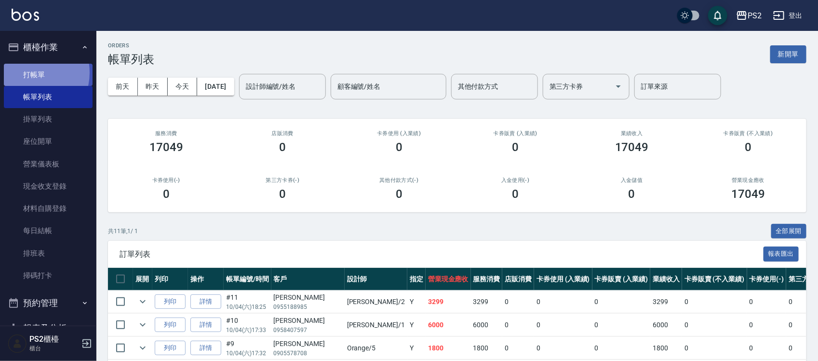
click at [29, 73] on link "打帳單" at bounding box center [48, 75] width 89 height 22
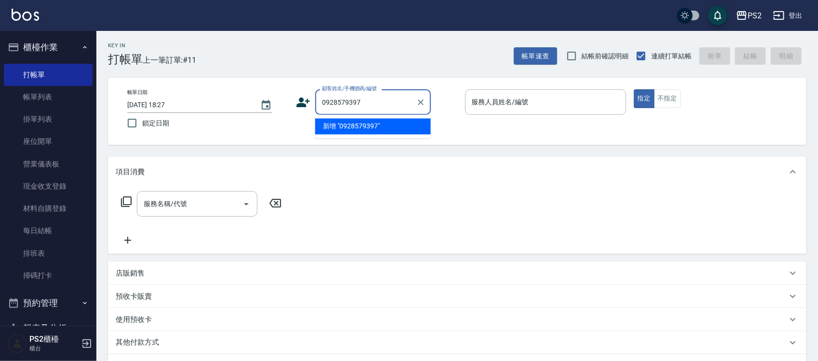
type input "0928579397"
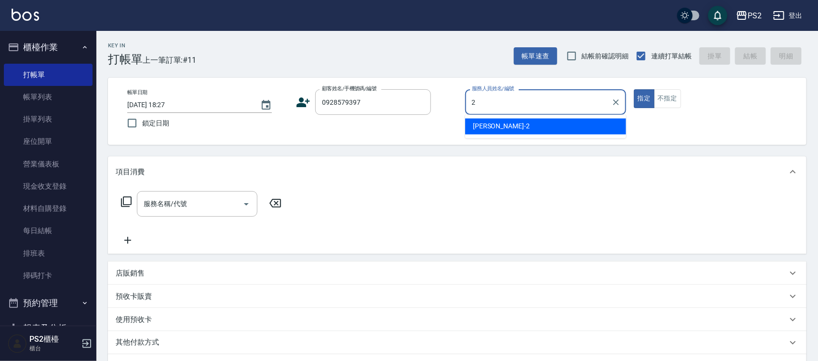
type input "[PERSON_NAME]-2"
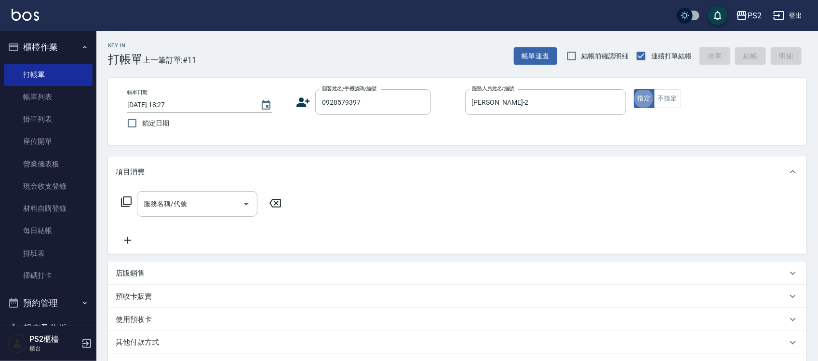
type button "true"
type input "[PERSON_NAME]/0928579397/"
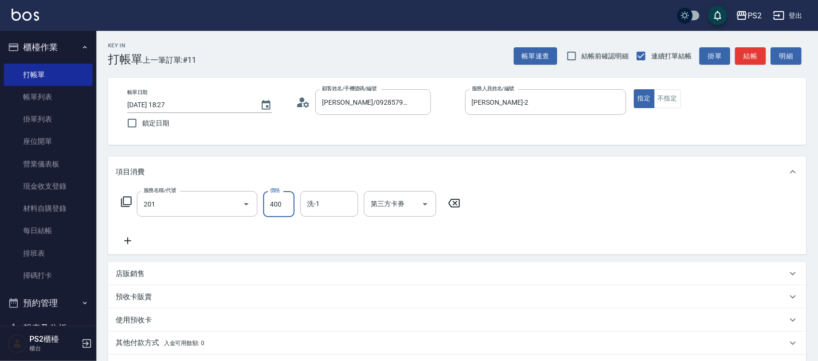
type input "C級洗剪400(201)"
type input "1000"
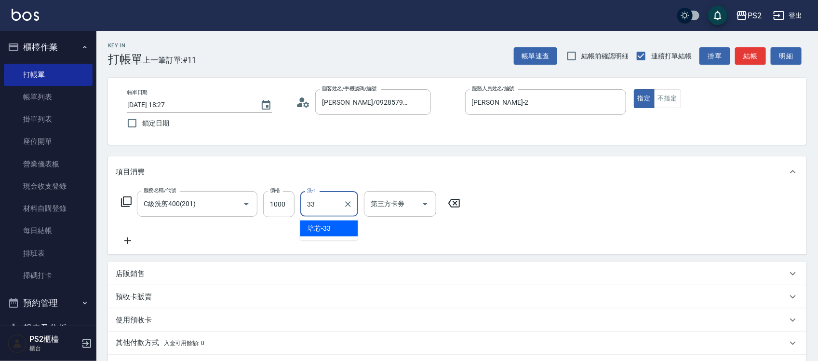
type input "培芯-33"
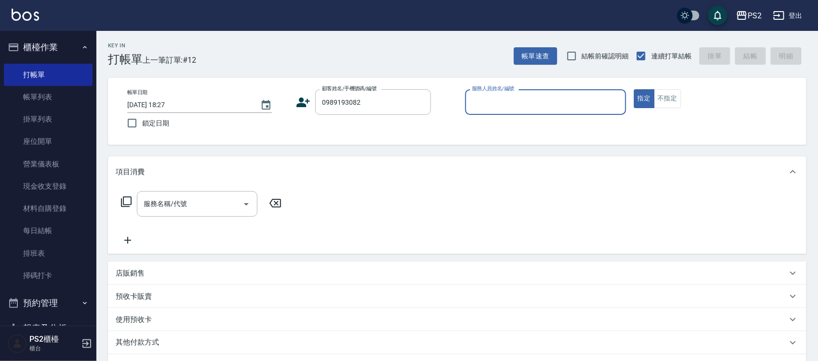
type input "[PERSON_NAME]/0989193082/"
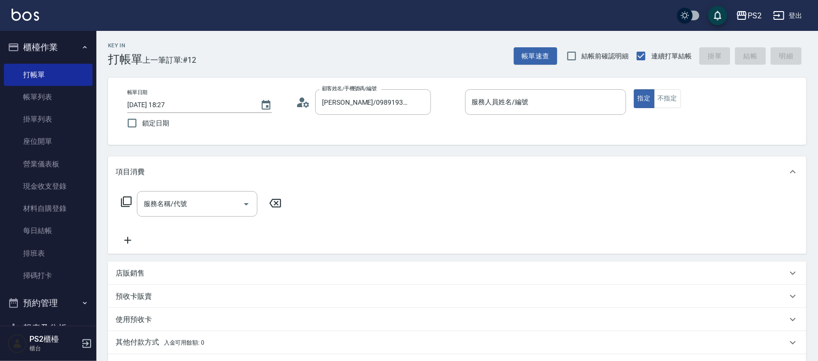
click at [299, 104] on icon at bounding box center [300, 105] width 6 height 4
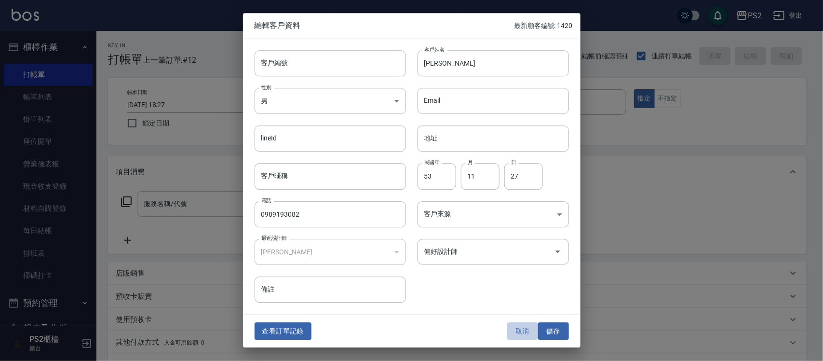
click at [521, 332] on button "取消" at bounding box center [522, 331] width 31 height 18
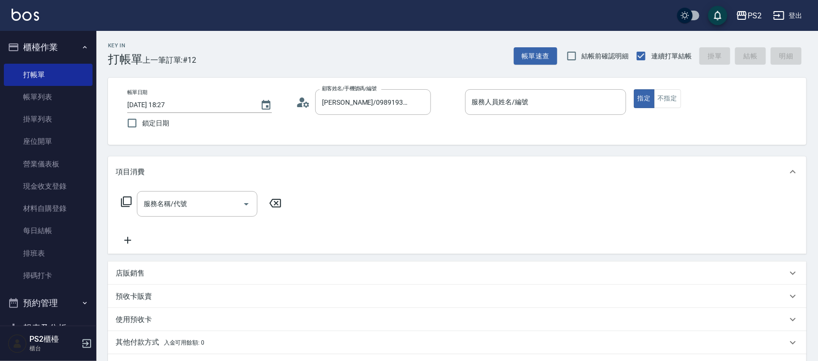
click at [538, 76] on div "Key In 打帳單 上一筆訂單:#12 帳單速查 結帳前確認明細 連續打單結帳 掛單 結帳 明細 帳單日期 [DATE] 18:27 鎖定日期 顧客姓名/手…" at bounding box center [457, 256] width 722 height 451
click at [529, 93] on div "服務人員姓名/編號" at bounding box center [545, 102] width 161 height 26
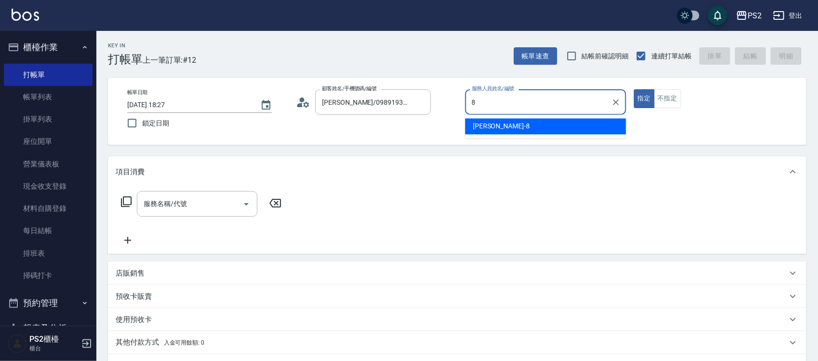
type input "Lori-8"
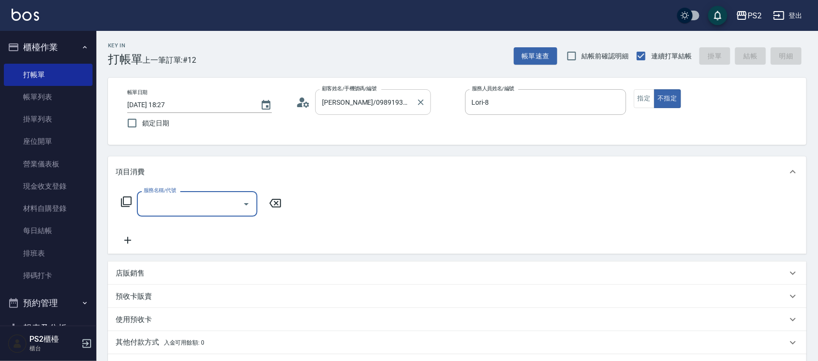
click at [407, 99] on input "[PERSON_NAME]/0989193082/" at bounding box center [366, 102] width 93 height 17
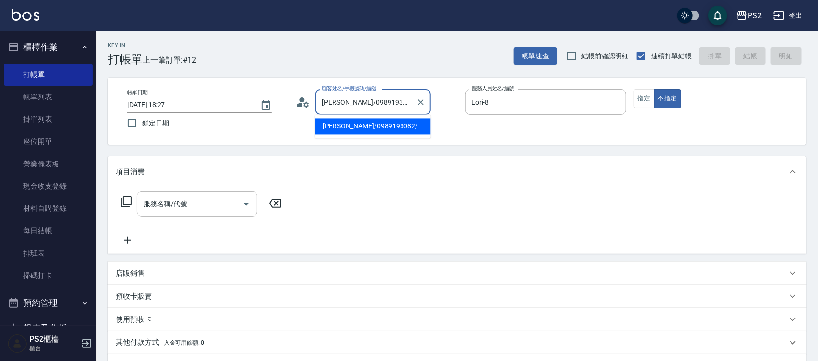
click at [407, 99] on input "[PERSON_NAME]/0989193082/" at bounding box center [366, 102] width 93 height 17
click at [406, 98] on input "[PERSON_NAME]/0989193082/" at bounding box center [366, 102] width 93 height 17
type input "[PERSON_NAME]/0975126353/"
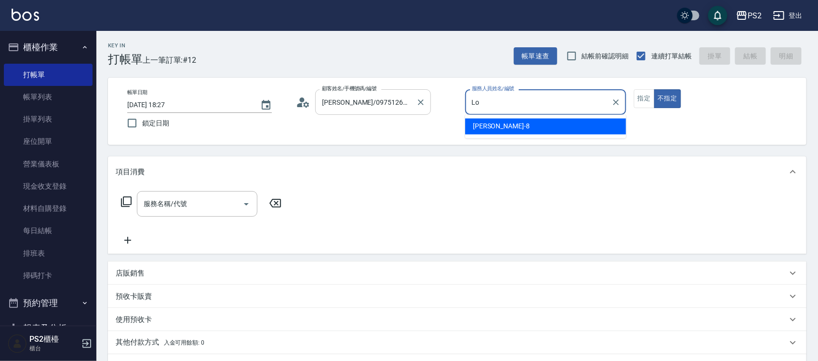
type input "L"
type input "[PERSON_NAME]-2"
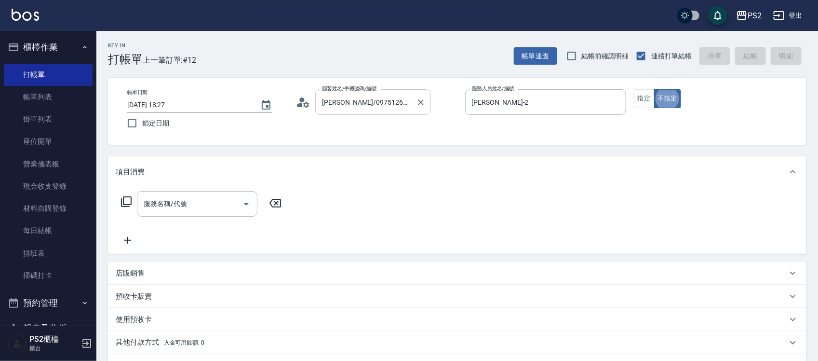
type button "false"
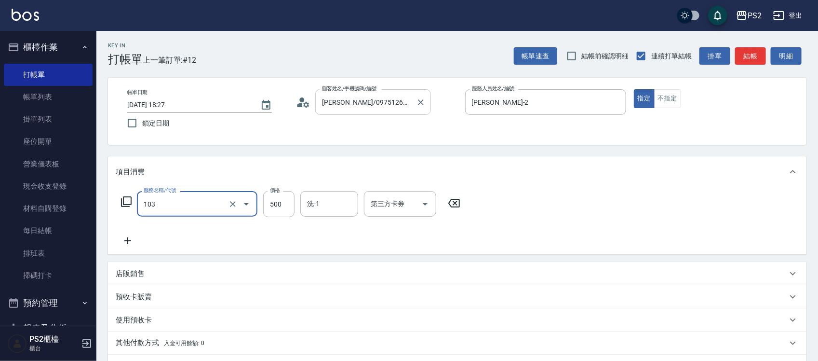
type input "B級洗剪500(103)"
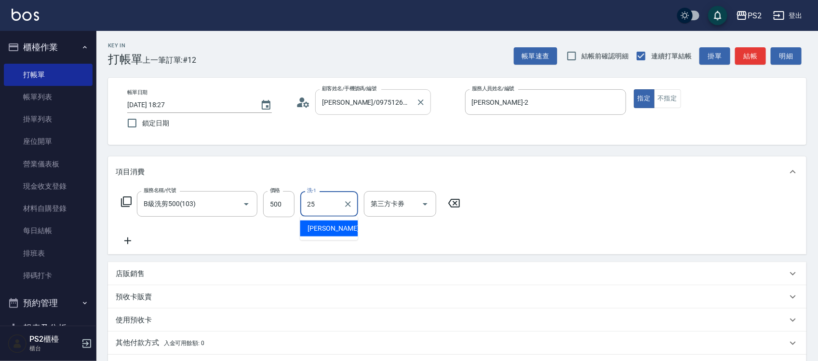
type input "[PERSON_NAME]-25"
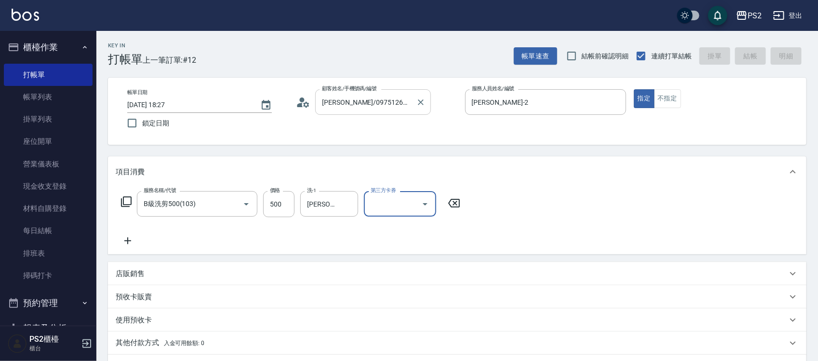
type input "[DATE] 18:32"
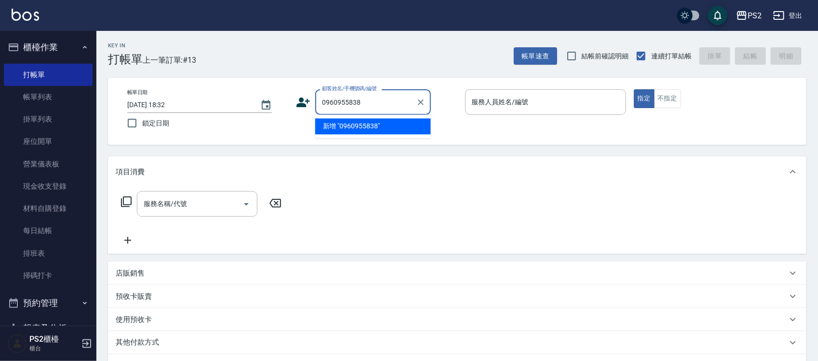
type input "[PERSON_NAME]/0960955838/"
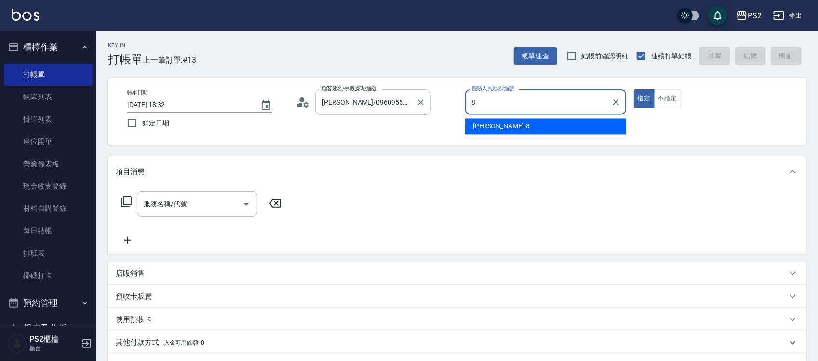
type input "Lori-8"
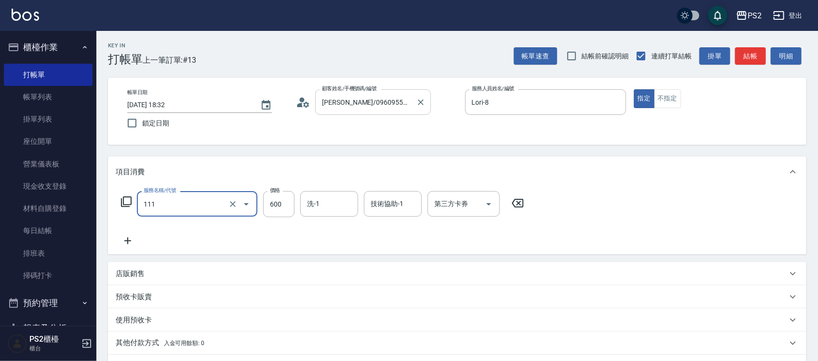
type input "精油洗+去角質(111)"
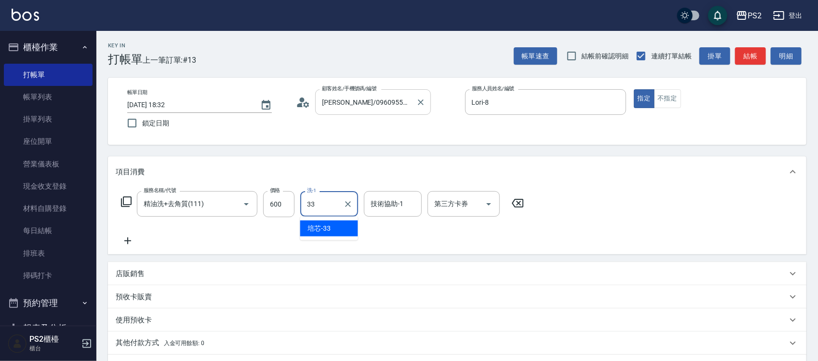
type input "培芯-33"
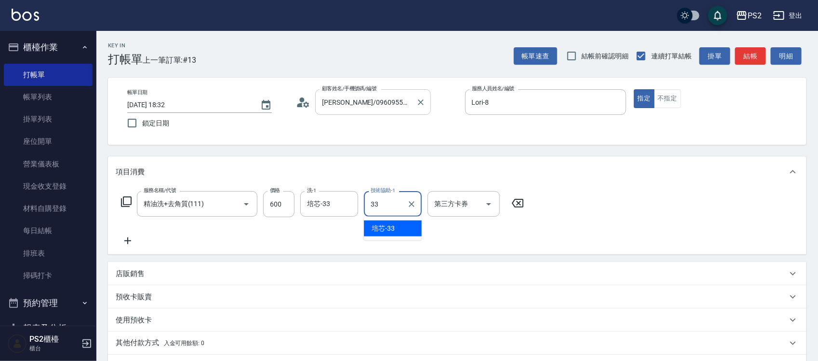
type input "培芯-33"
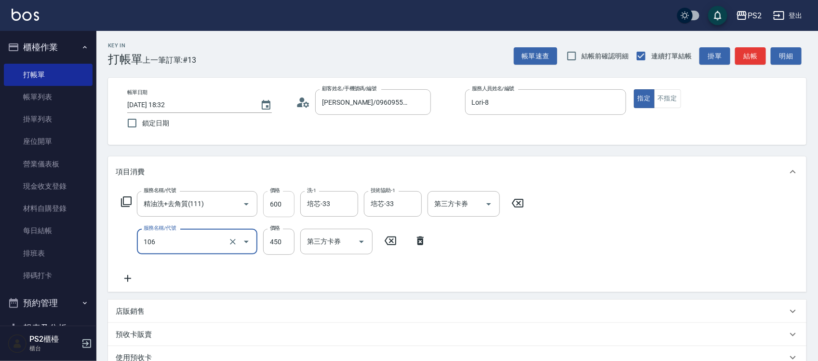
type input "A級單剪(106)"
click at [290, 211] on input "600" at bounding box center [278, 204] width 31 height 26
click at [289, 211] on input "600" at bounding box center [278, 204] width 31 height 26
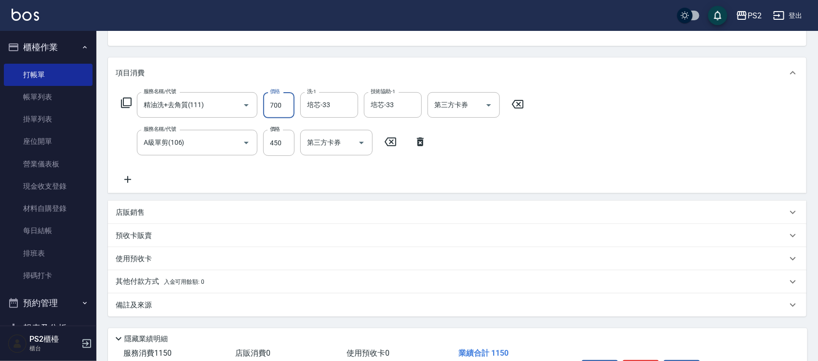
scroll to position [162, 0]
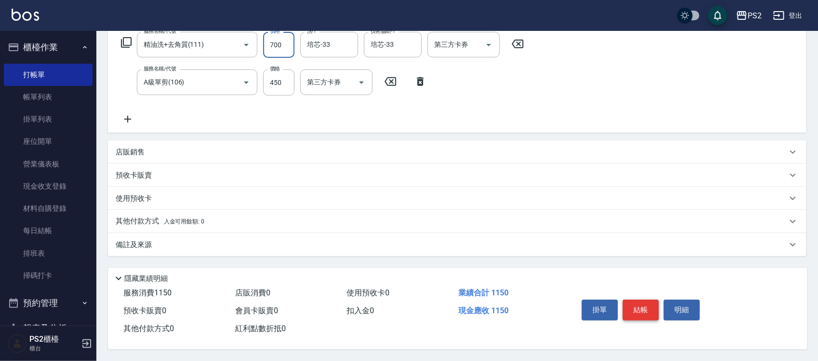
type input "700"
click at [634, 310] on button "結帳" at bounding box center [641, 309] width 36 height 20
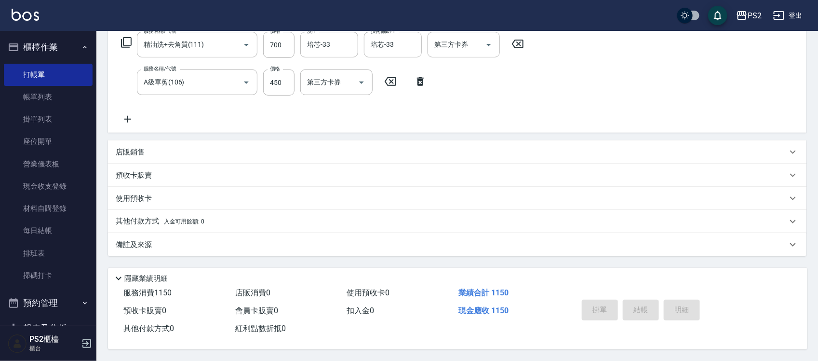
scroll to position [0, 0]
